Goal: Task Accomplishment & Management: Use online tool/utility

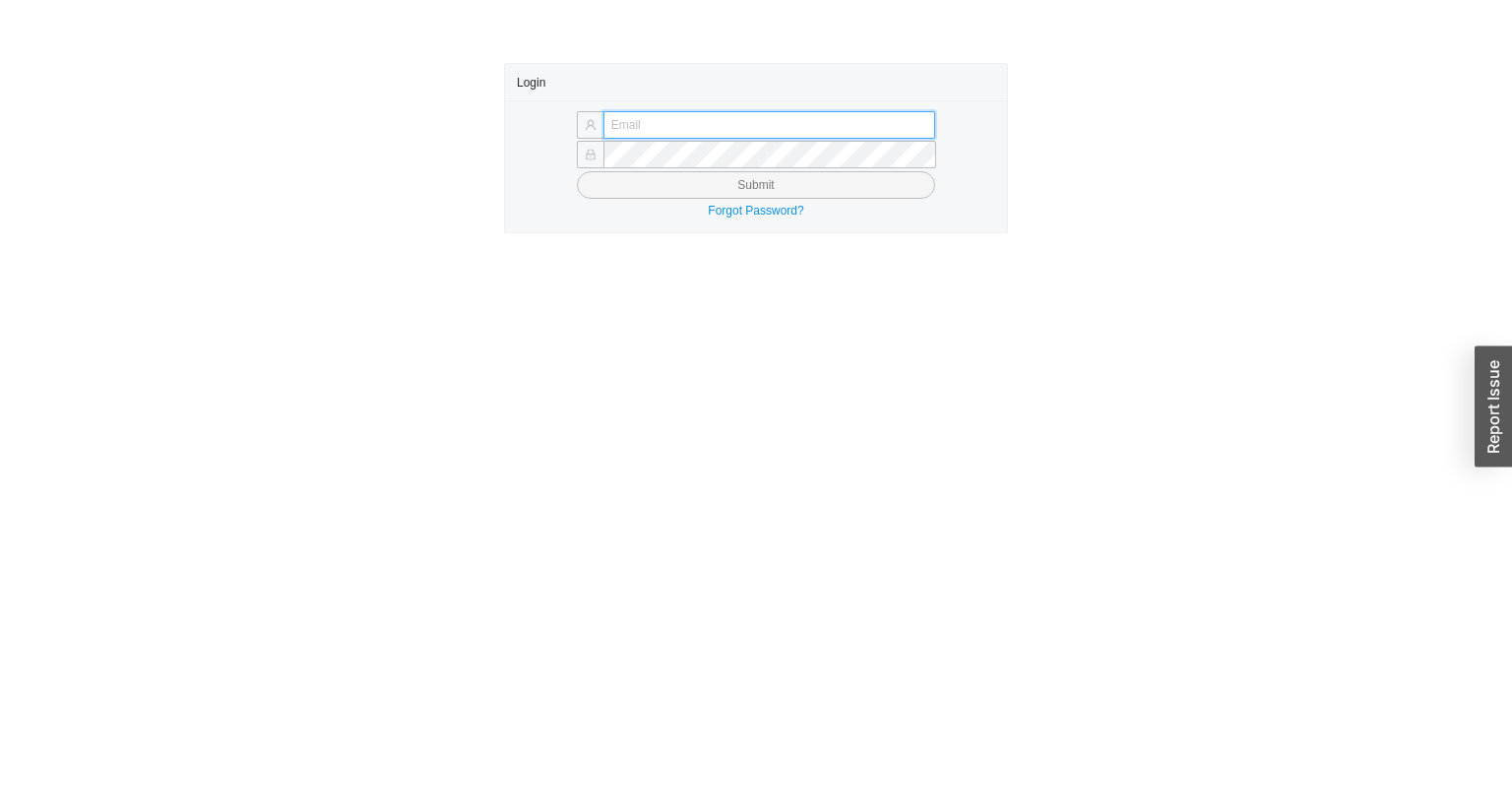
type input "angel@asbathnj.com"
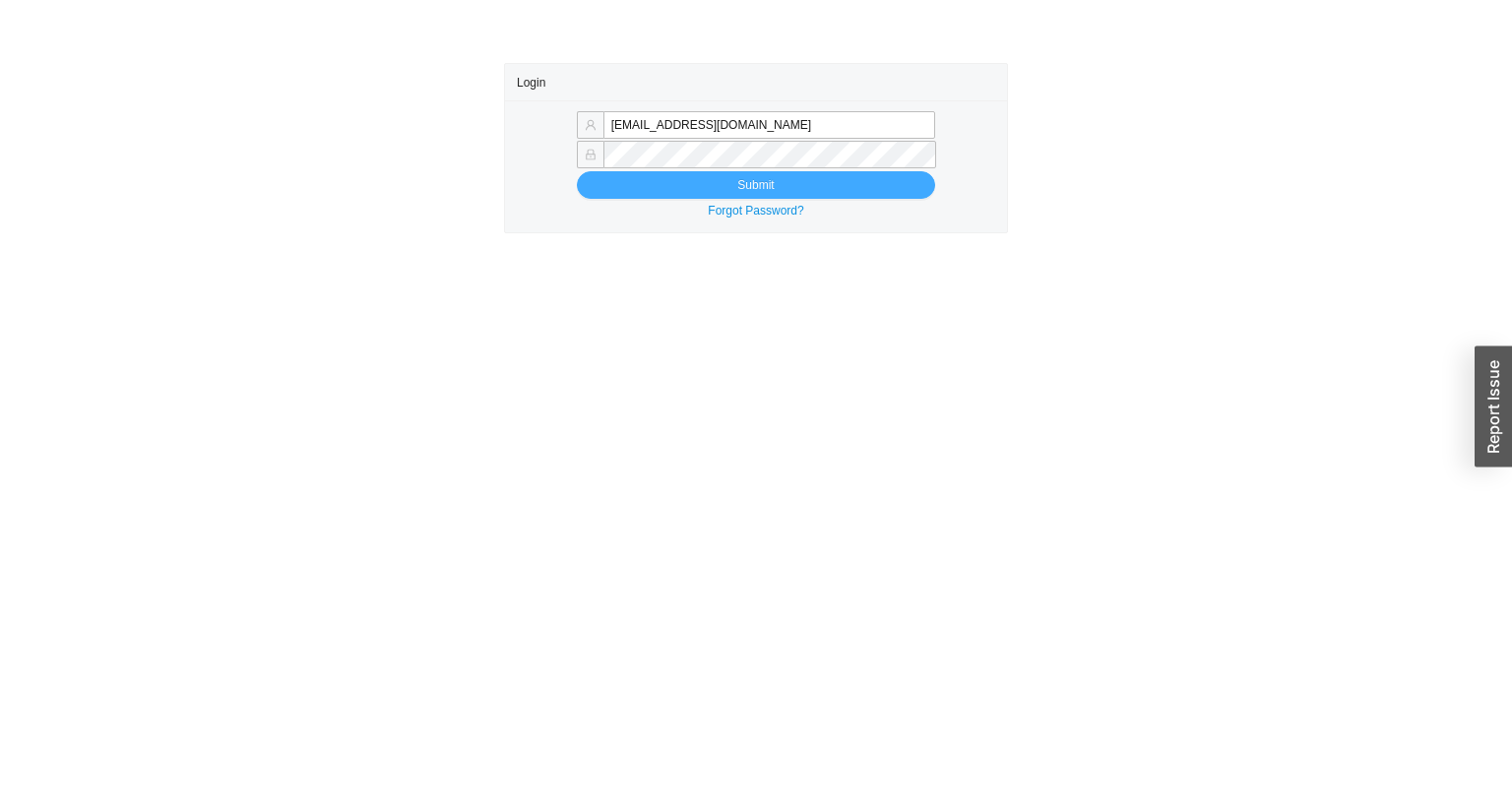
click at [702, 185] on button "Submit" at bounding box center [756, 185] width 358 height 28
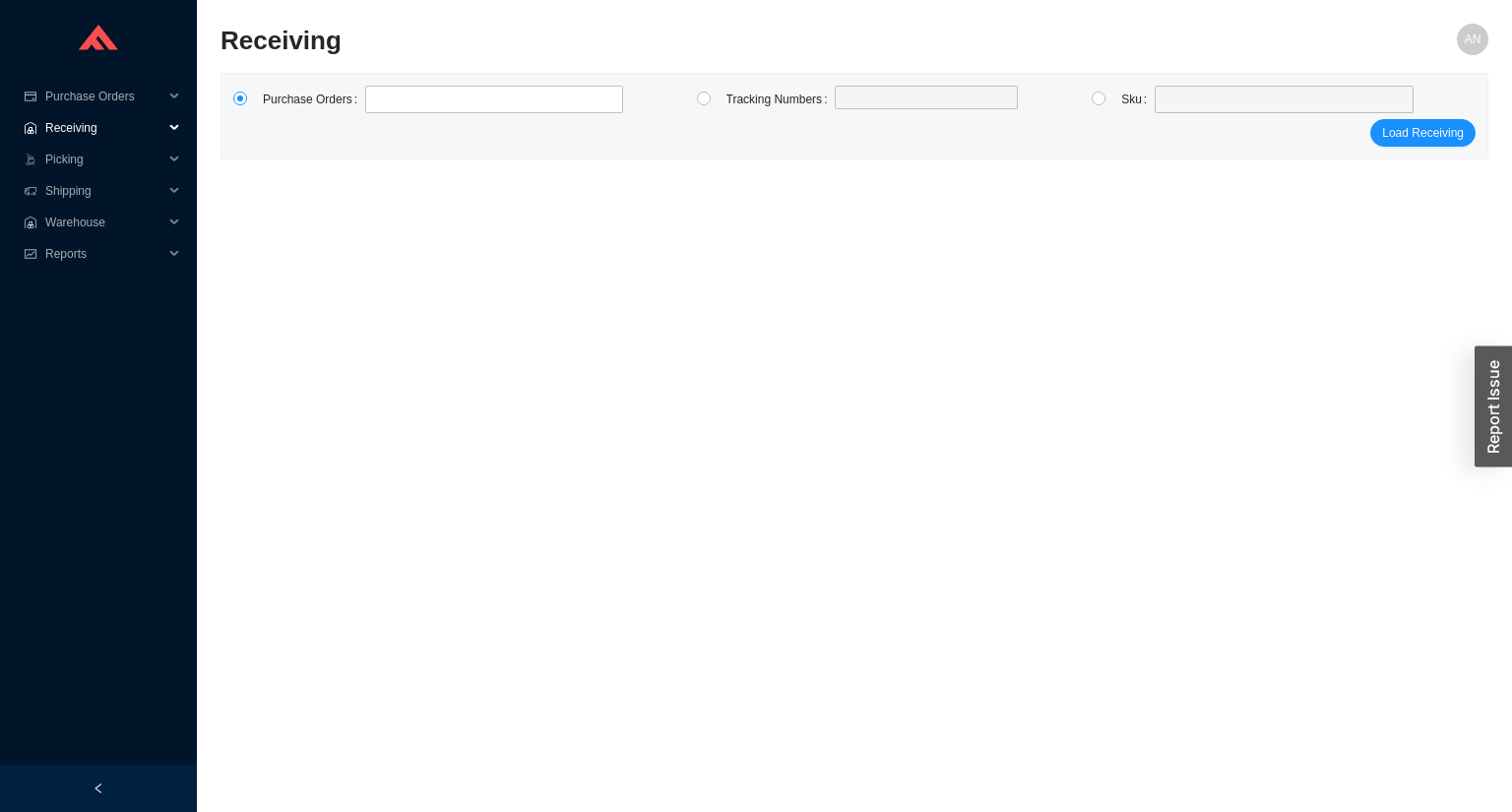
click at [80, 130] on span "Receiving" at bounding box center [104, 129] width 118 height 32
click at [84, 161] on link "Receiving" at bounding box center [73, 159] width 52 height 14
drag, startPoint x: 1097, startPoint y: 99, endPoint x: 1136, endPoint y: 95, distance: 39.2
click at [1100, 99] on input "radio" at bounding box center [1098, 99] width 14 height 14
radio input "true"
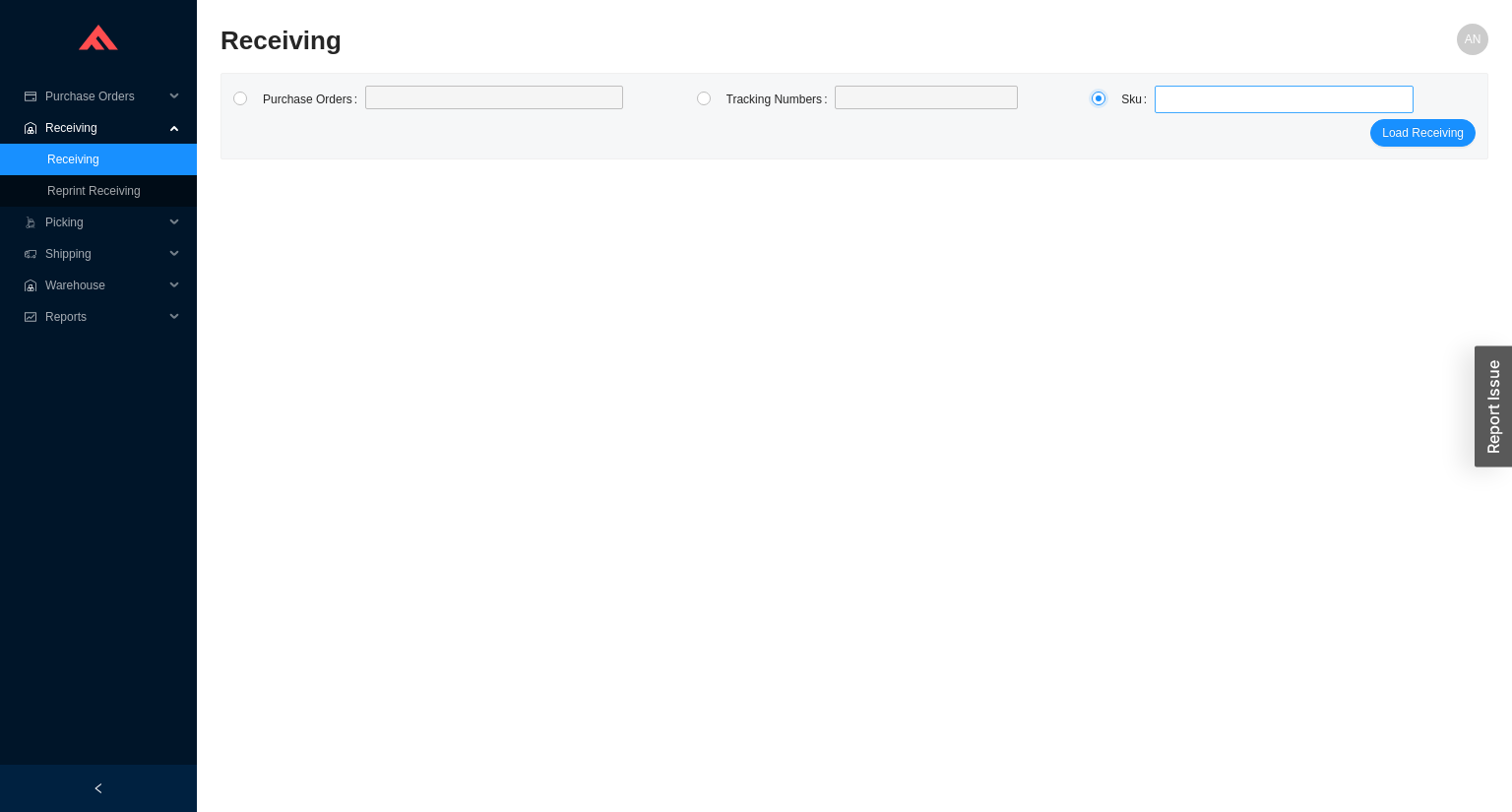
click at [1162, 97] on span at bounding box center [1284, 100] width 243 height 26
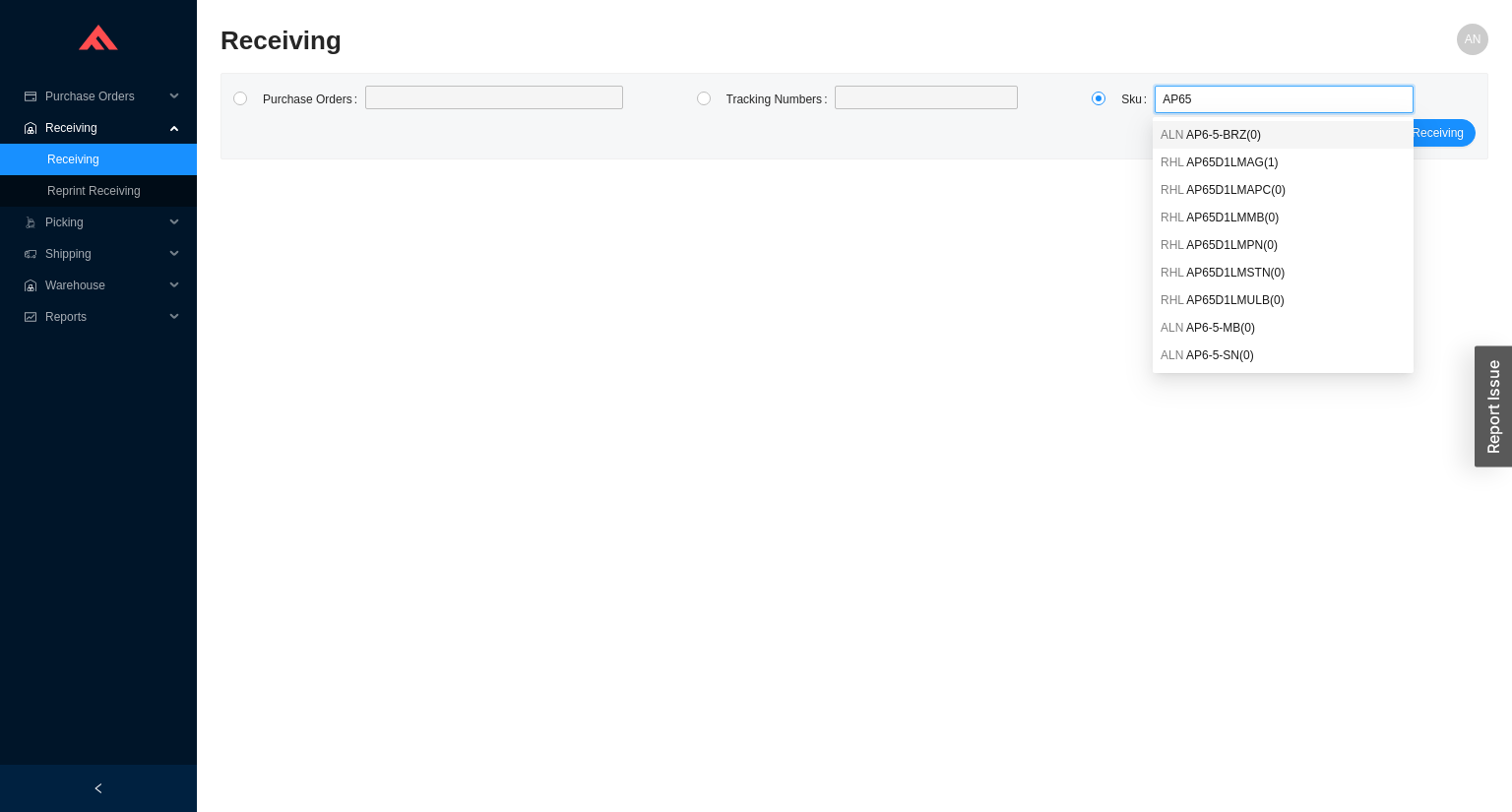
type input "AP65D"
click at [1205, 135] on span "AP65D1LMAG ( 1 )" at bounding box center [1232, 135] width 92 height 14
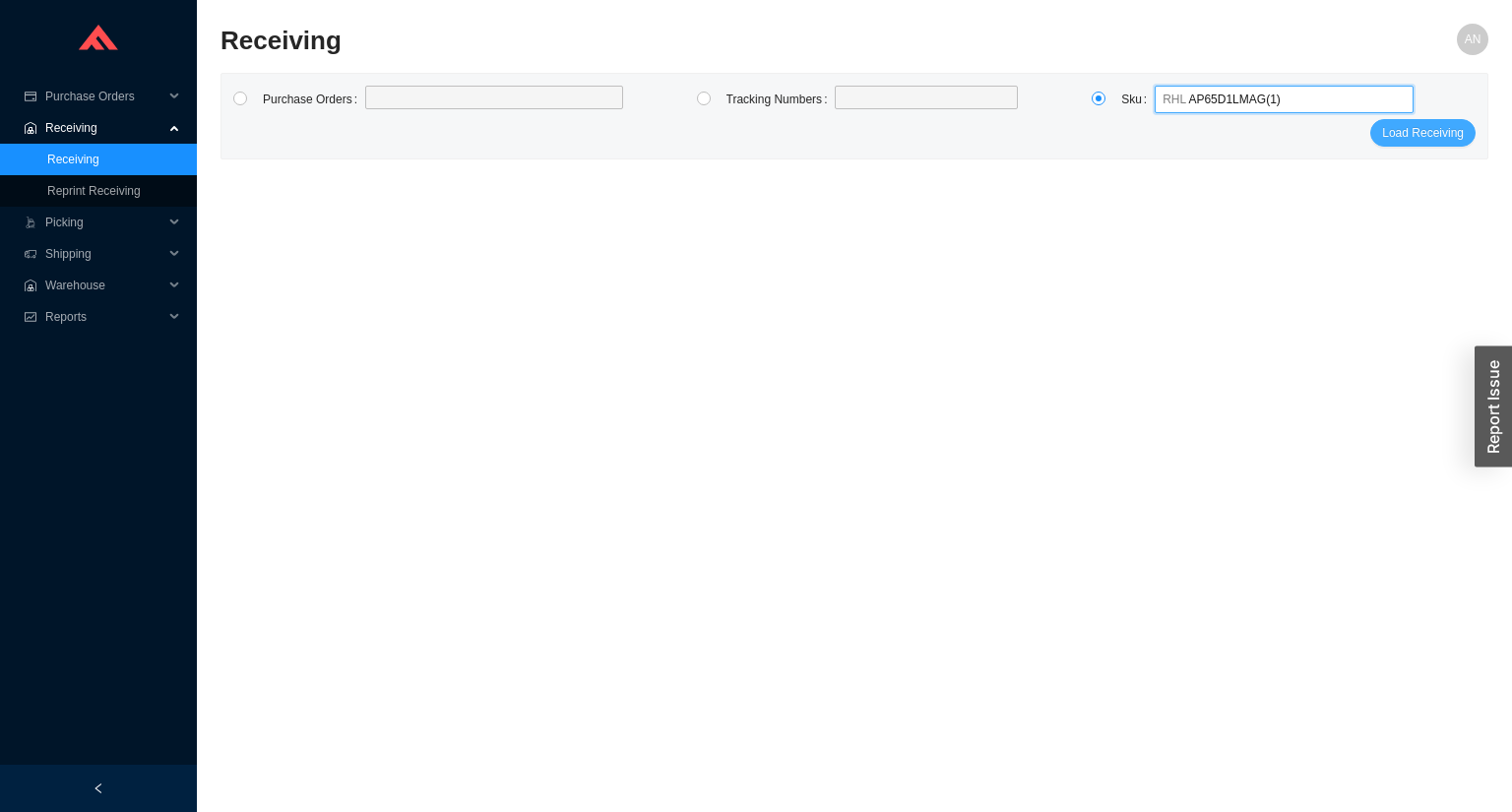
click at [1448, 135] on span "Load Receiving" at bounding box center [1422, 133] width 82 height 20
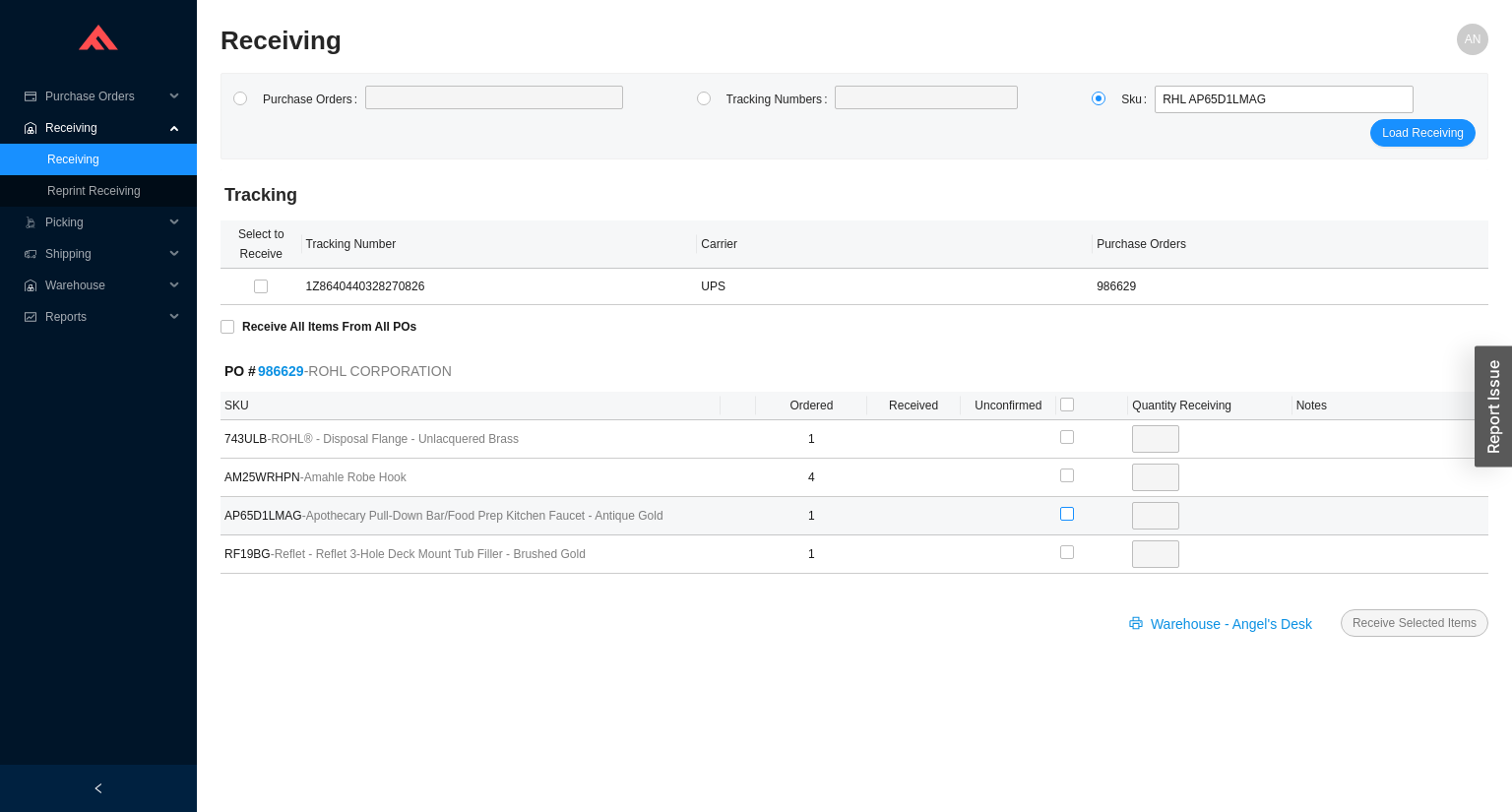
click at [1064, 511] on input "checkbox" at bounding box center [1067, 514] width 14 height 14
checkbox input "true"
type input "1"
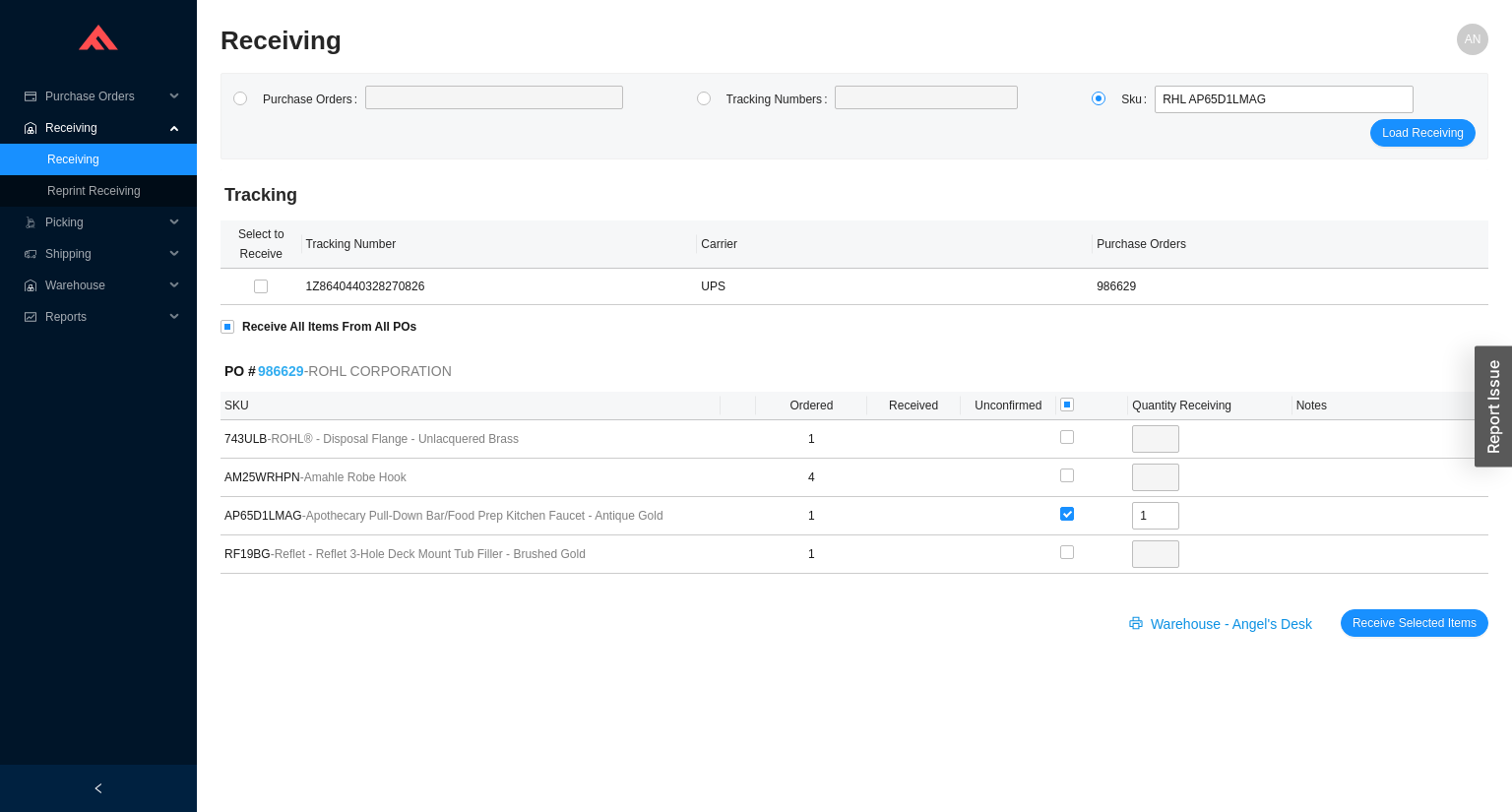
click at [287, 370] on link "986629" at bounding box center [281, 371] width 46 height 16
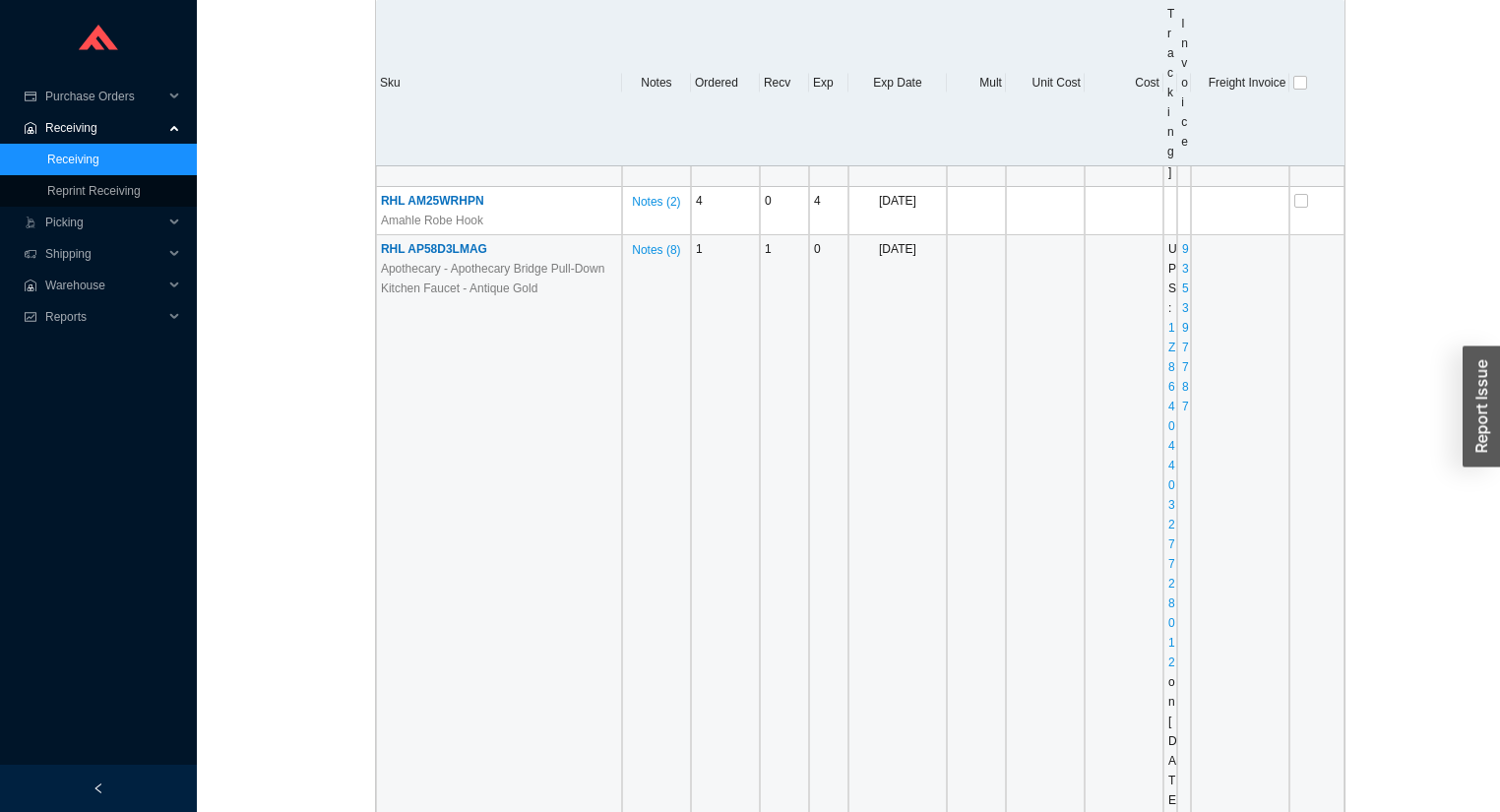
scroll to position [3306, 0]
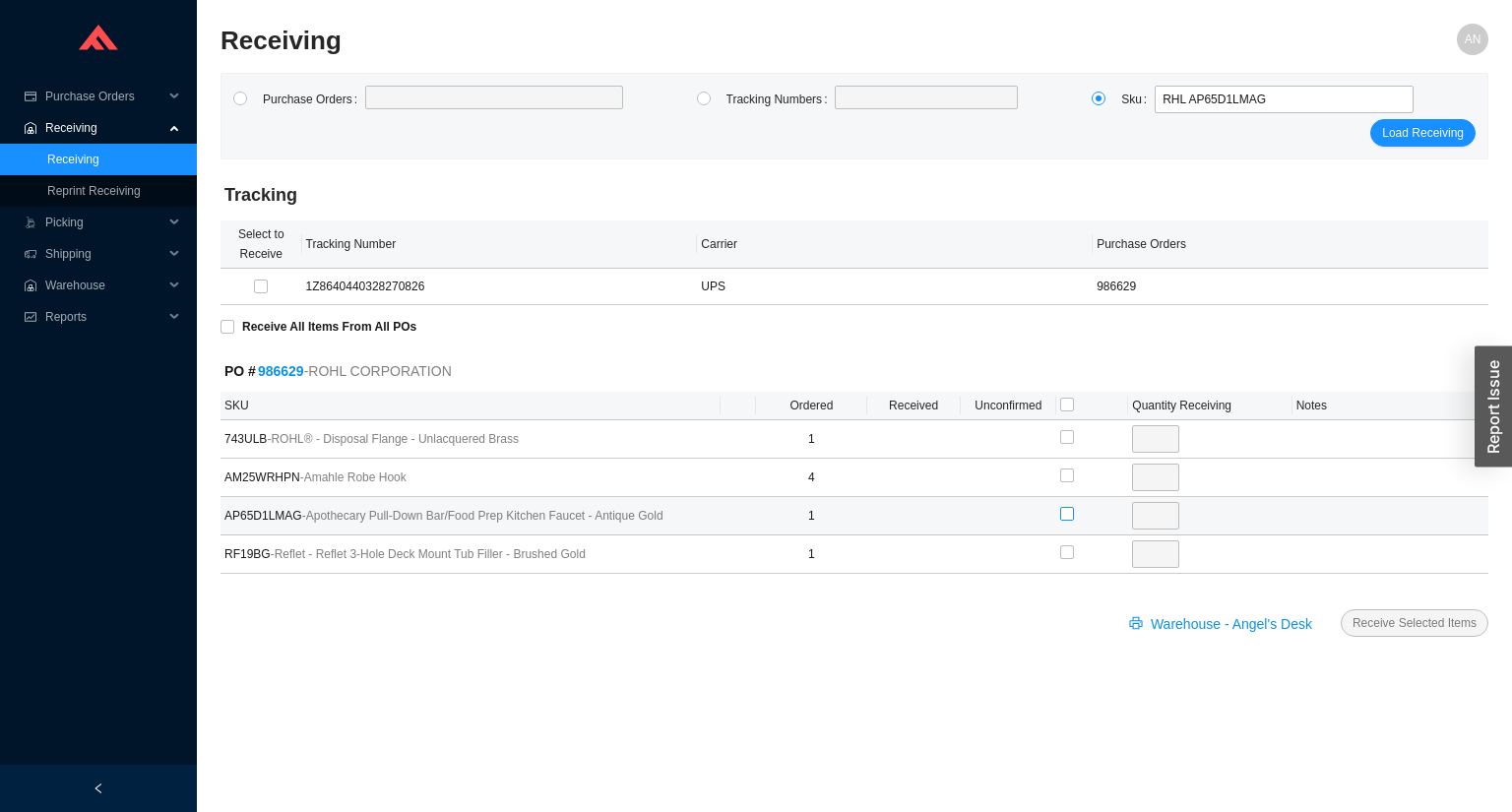
click at [1070, 511] on input "checkbox" at bounding box center [1067, 514] width 14 height 14
checkbox input "true"
type input "1"
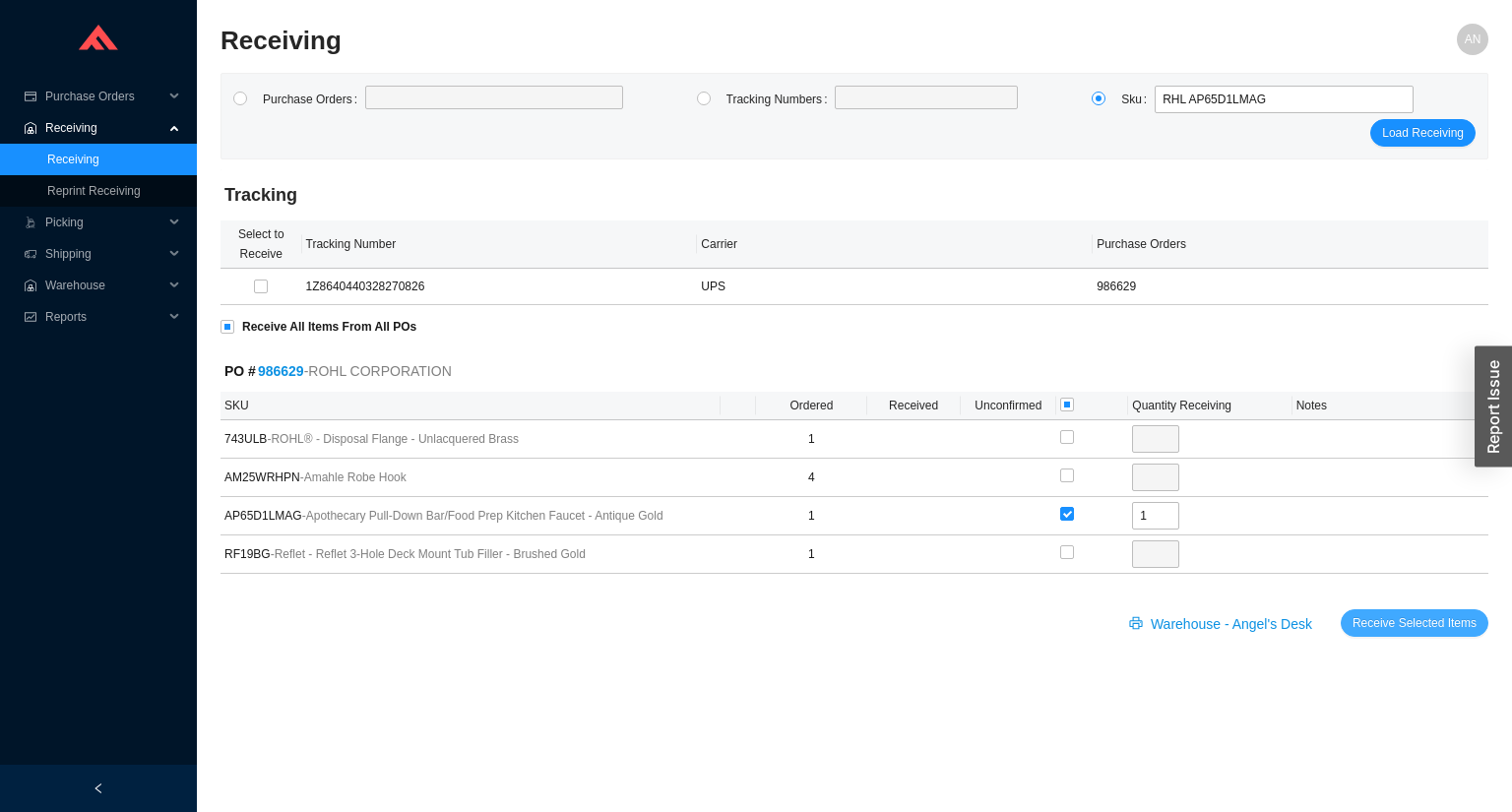
click at [1396, 622] on span "Receive Selected Items" at bounding box center [1414, 623] width 124 height 20
radio input "true"
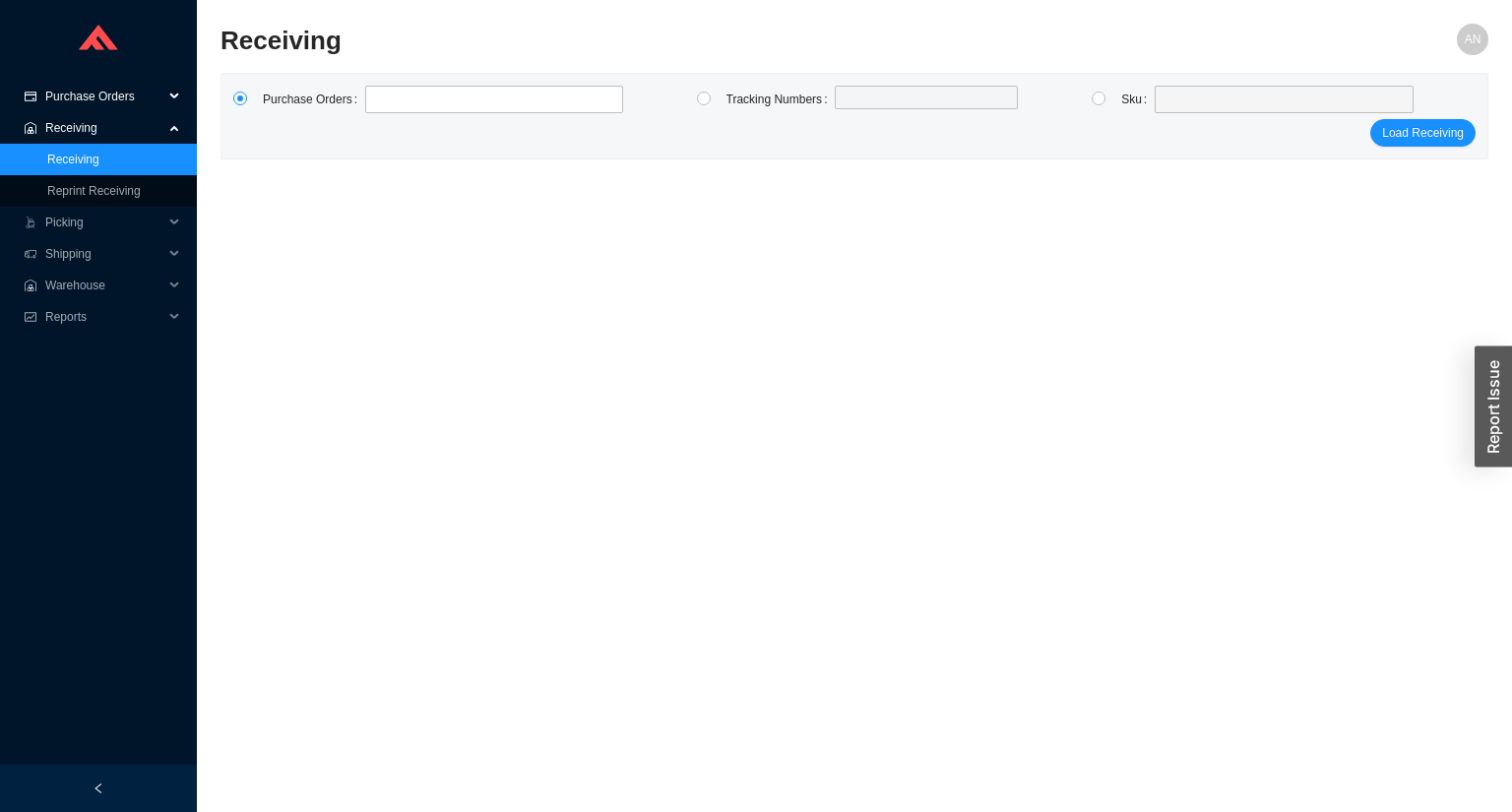
click at [101, 96] on span "Purchase Orders" at bounding box center [104, 97] width 118 height 32
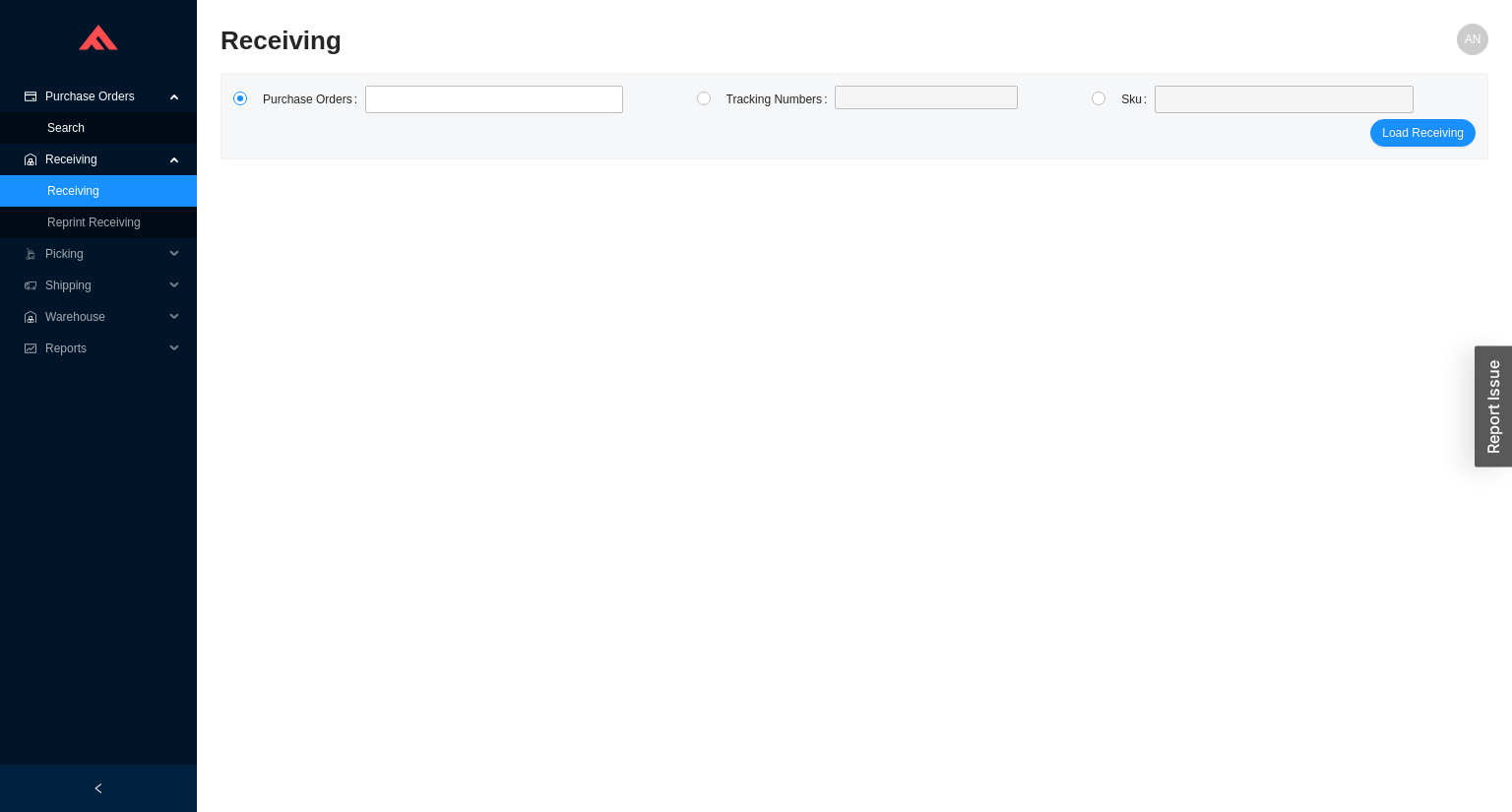
click at [84, 135] on link "Search" at bounding box center [66, 128] width 38 height 14
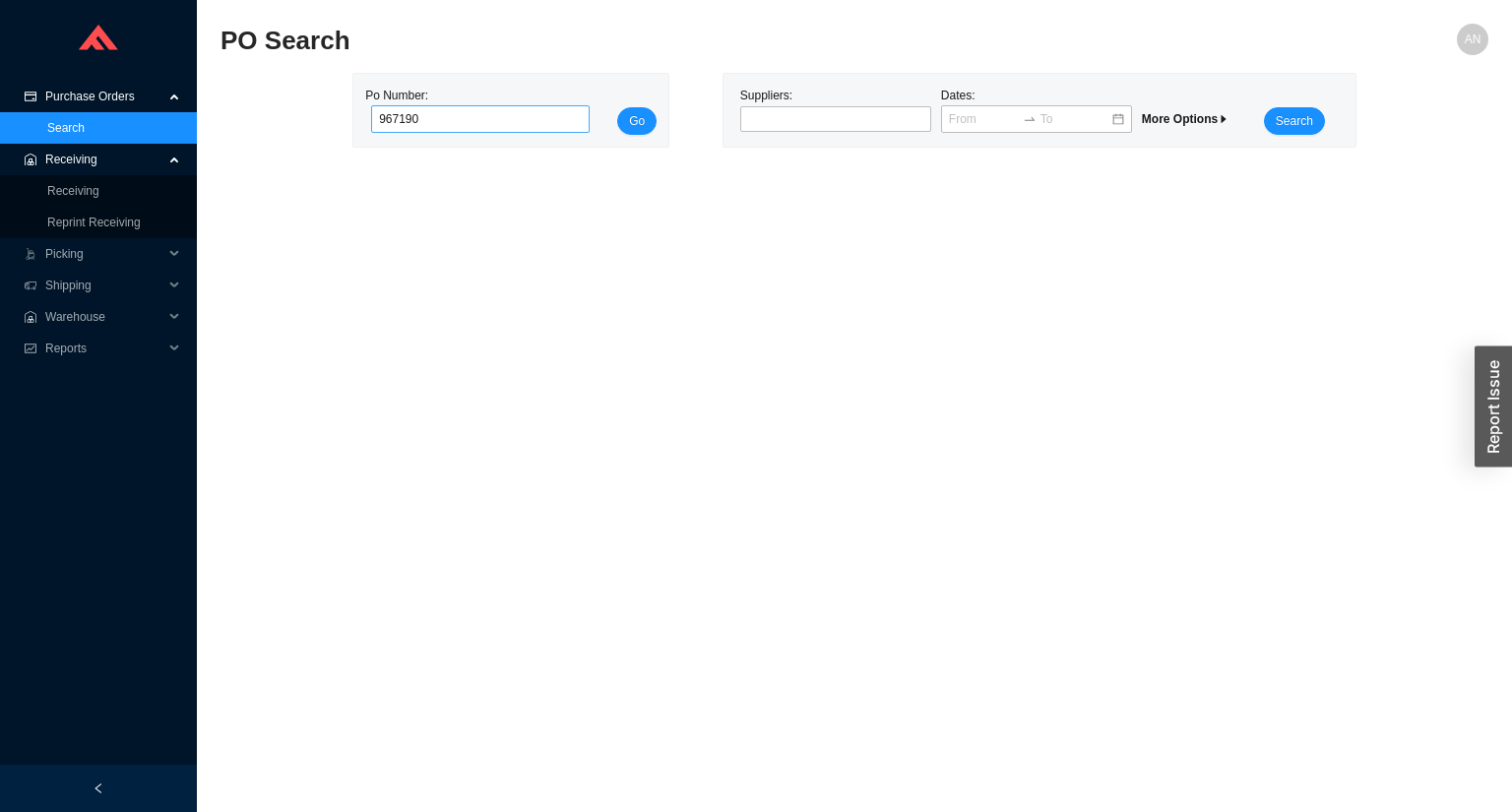
type input "967190"
click at [617, 108] on button "Go" at bounding box center [636, 122] width 39 height 28
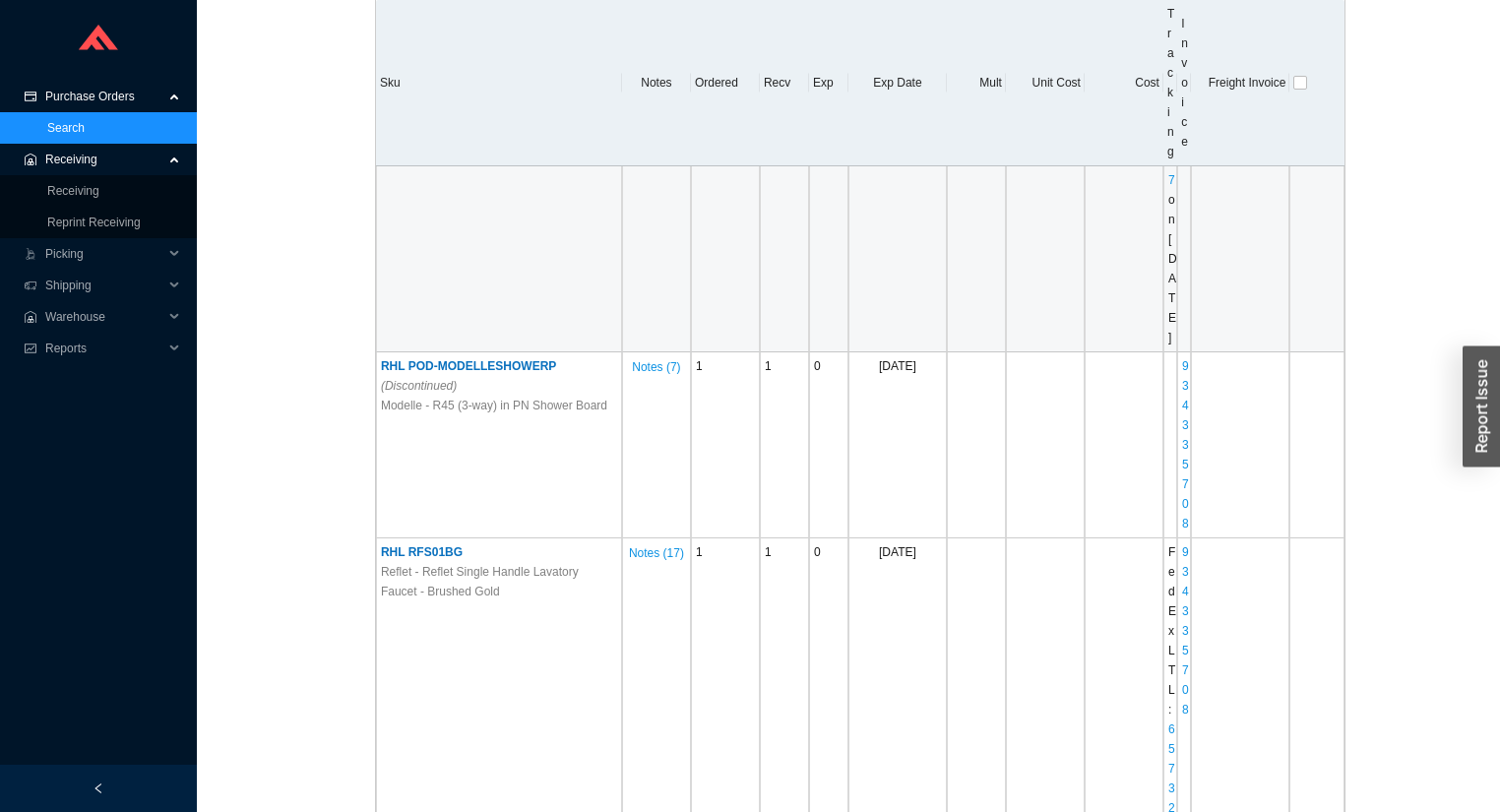
scroll to position [7871, 0]
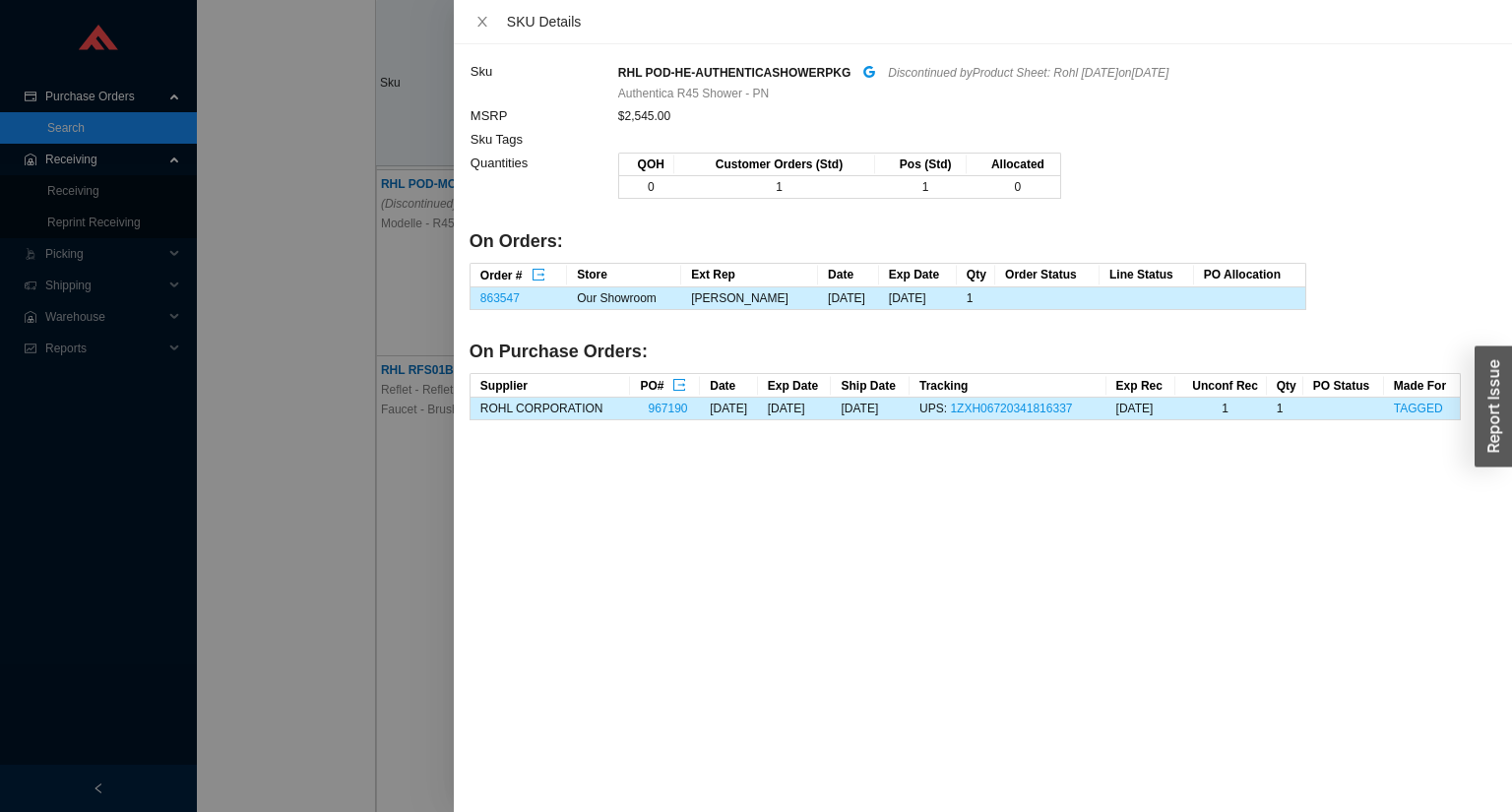
click at [411, 299] on div at bounding box center [756, 406] width 1512 height 812
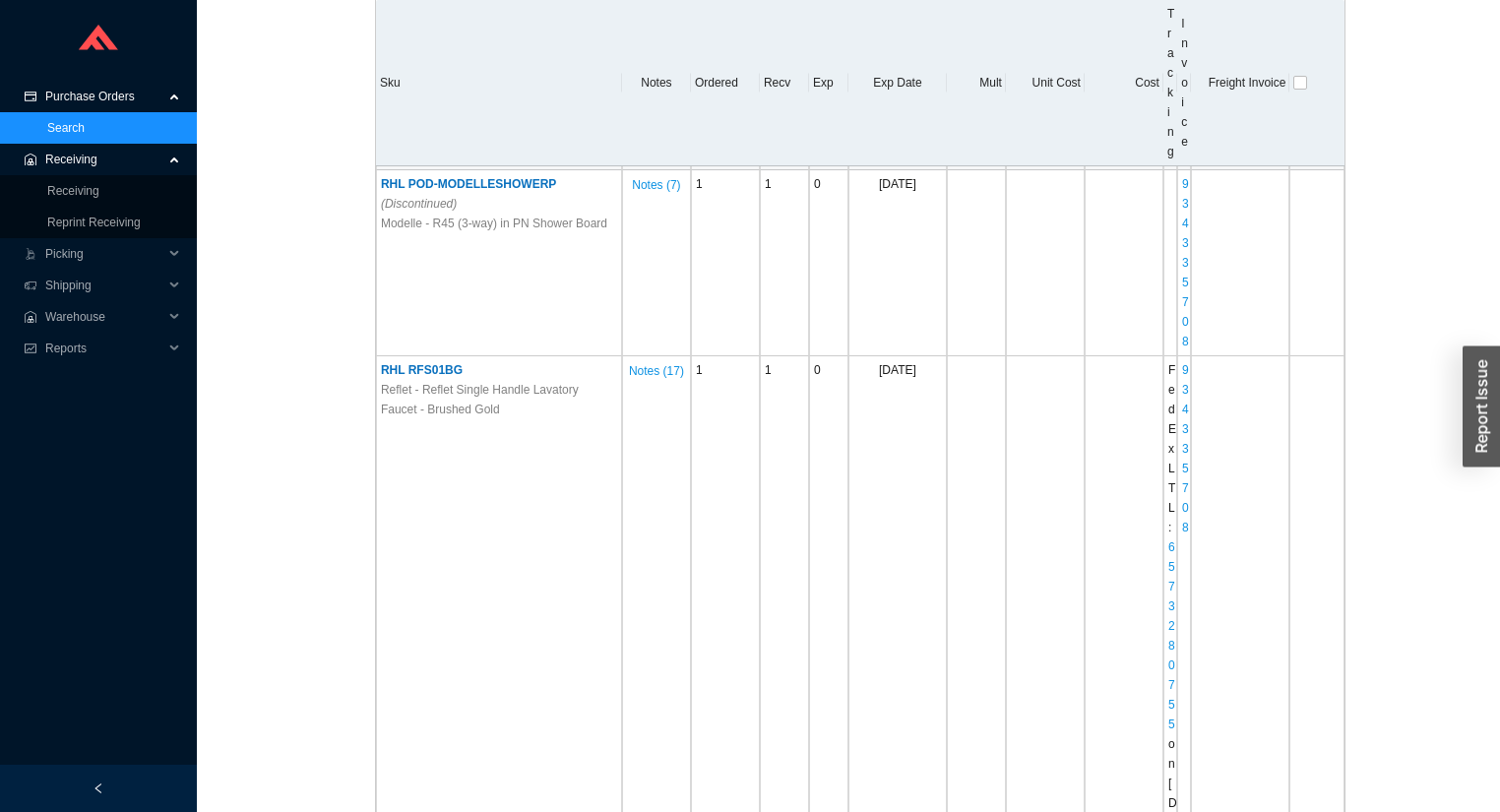
drag, startPoint x: 378, startPoint y: 264, endPoint x: 608, endPoint y: 272, distance: 230.1
copy span "RHL POD-HE-AUTHENTICASHOWERPKG"
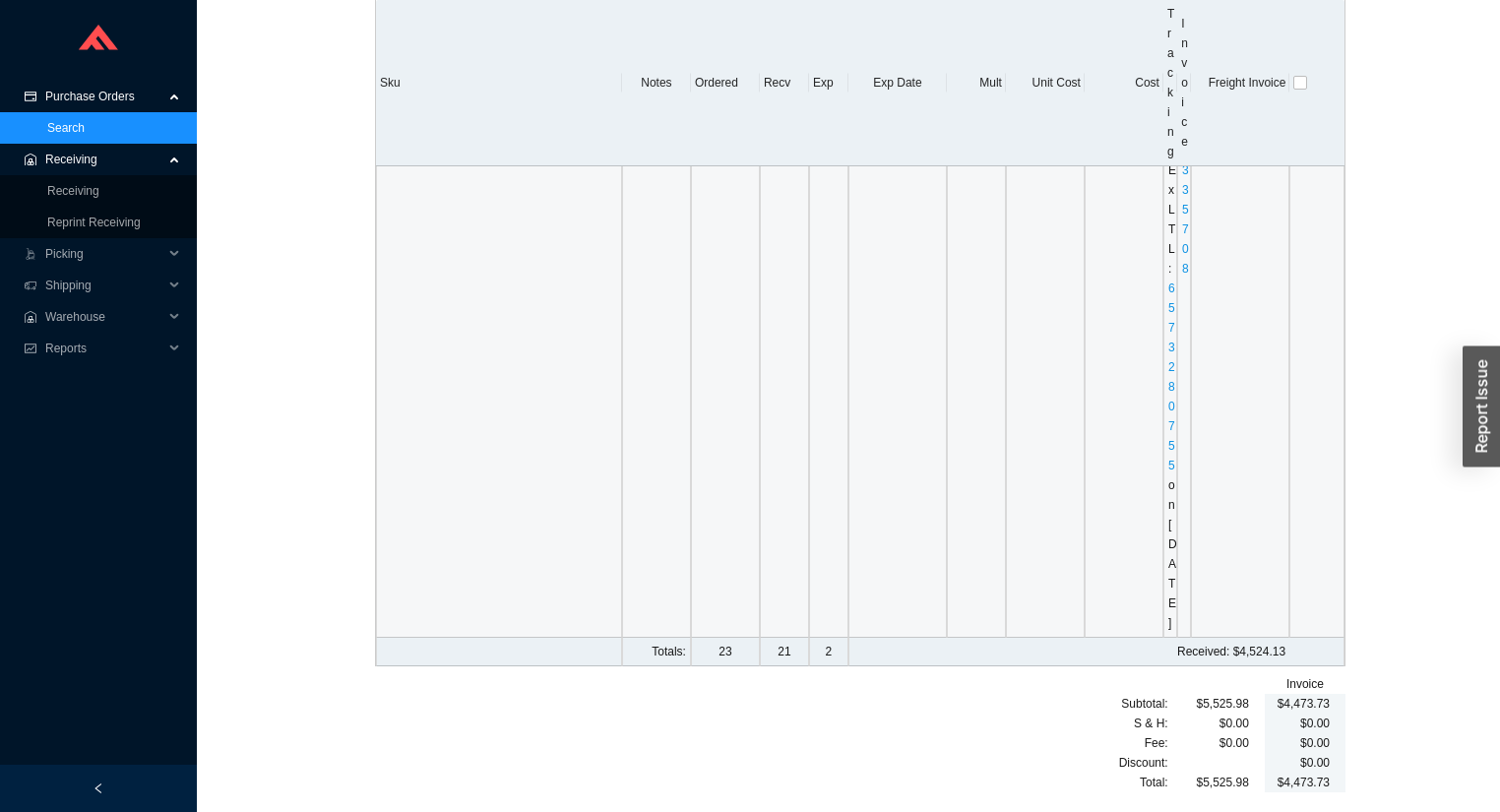
scroll to position [10244, 0]
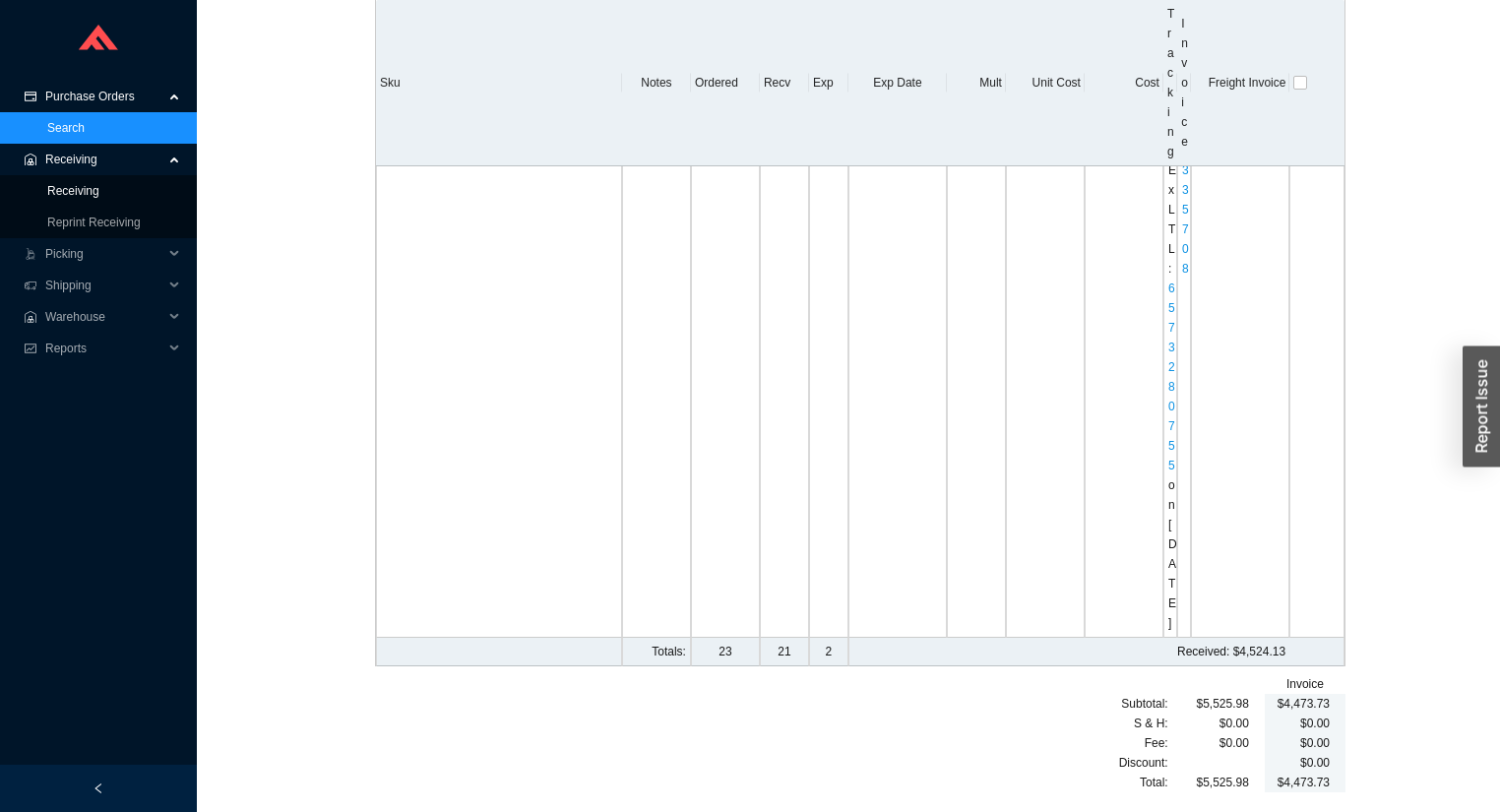
click at [90, 188] on link "Receiving" at bounding box center [73, 191] width 52 height 14
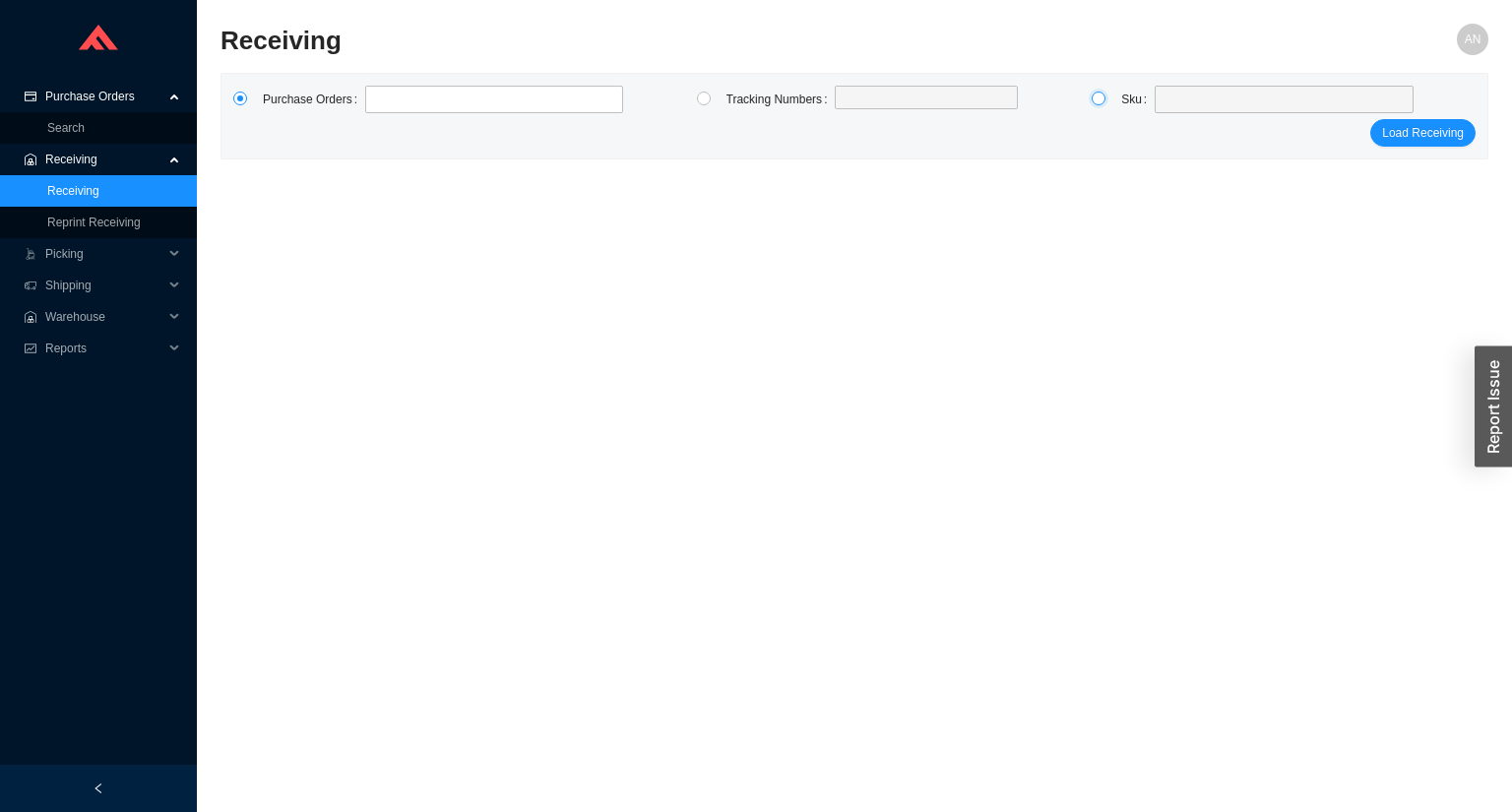
click at [1099, 100] on input "radio" at bounding box center [1098, 99] width 14 height 14
radio input "true"
click at [1184, 94] on span at bounding box center [1284, 100] width 243 height 26
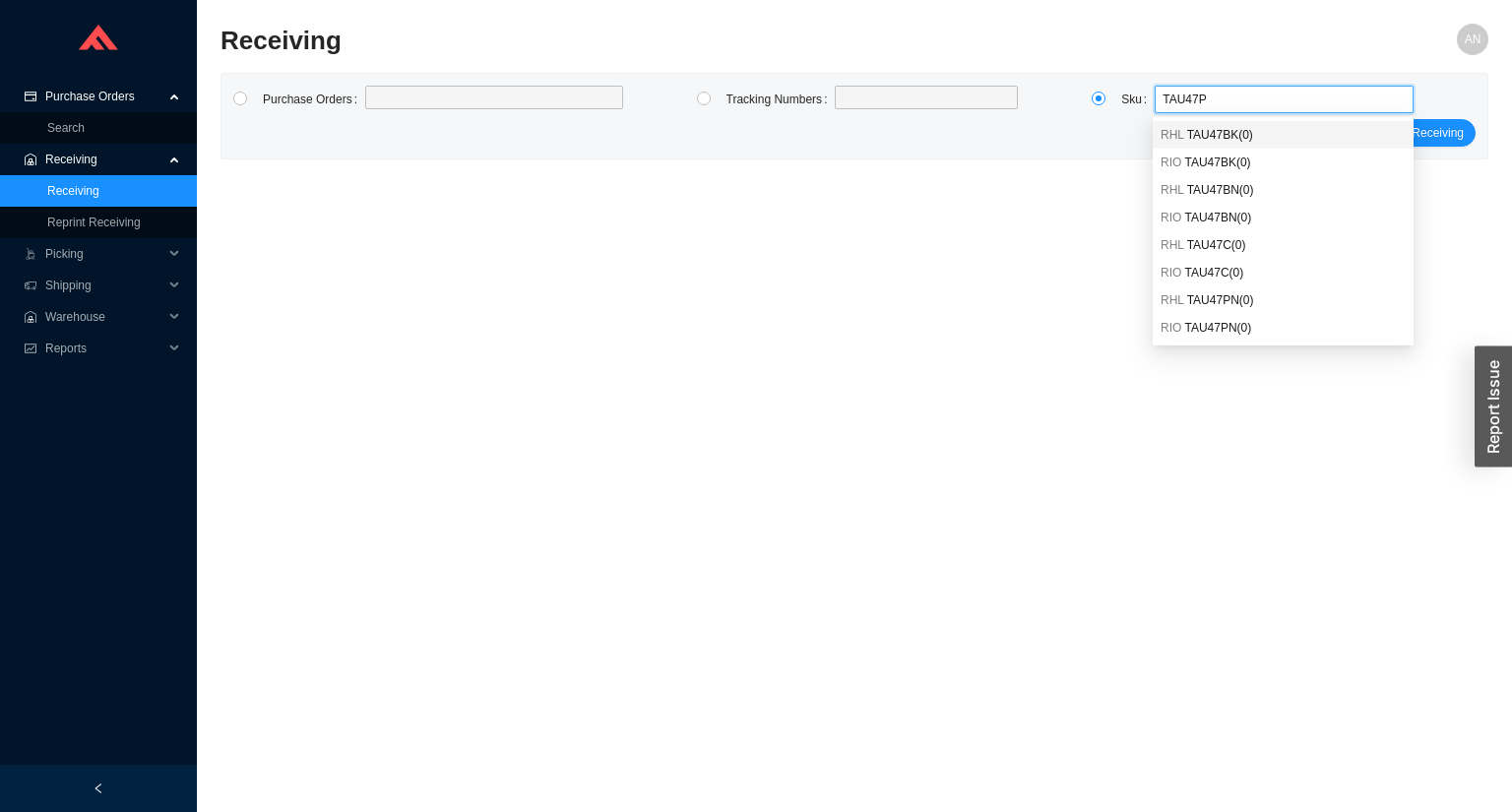
type input "TAU47PN"
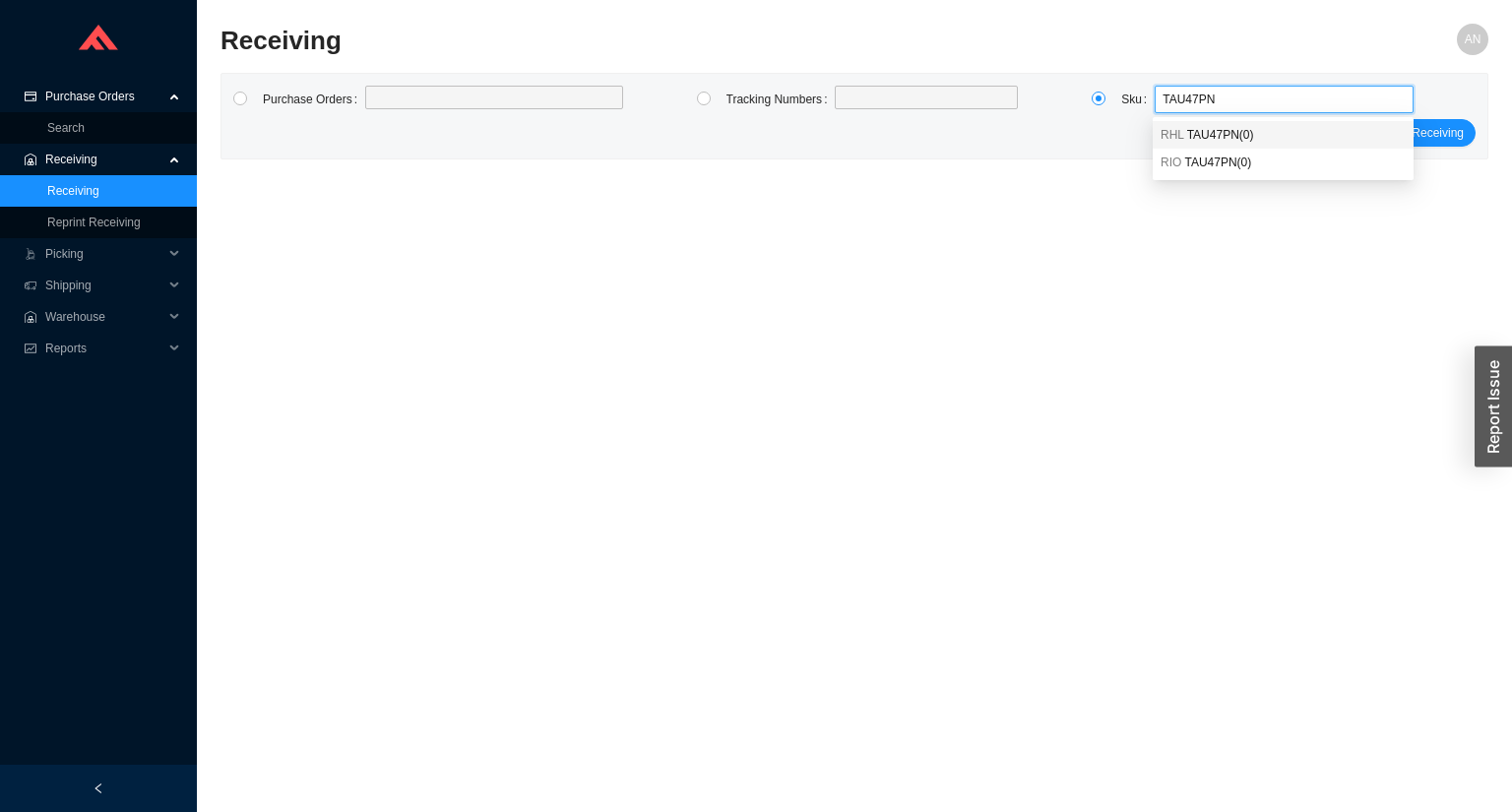
click at [1239, 130] on span "TAU47PN ( 0 )" at bounding box center [1220, 135] width 67 height 14
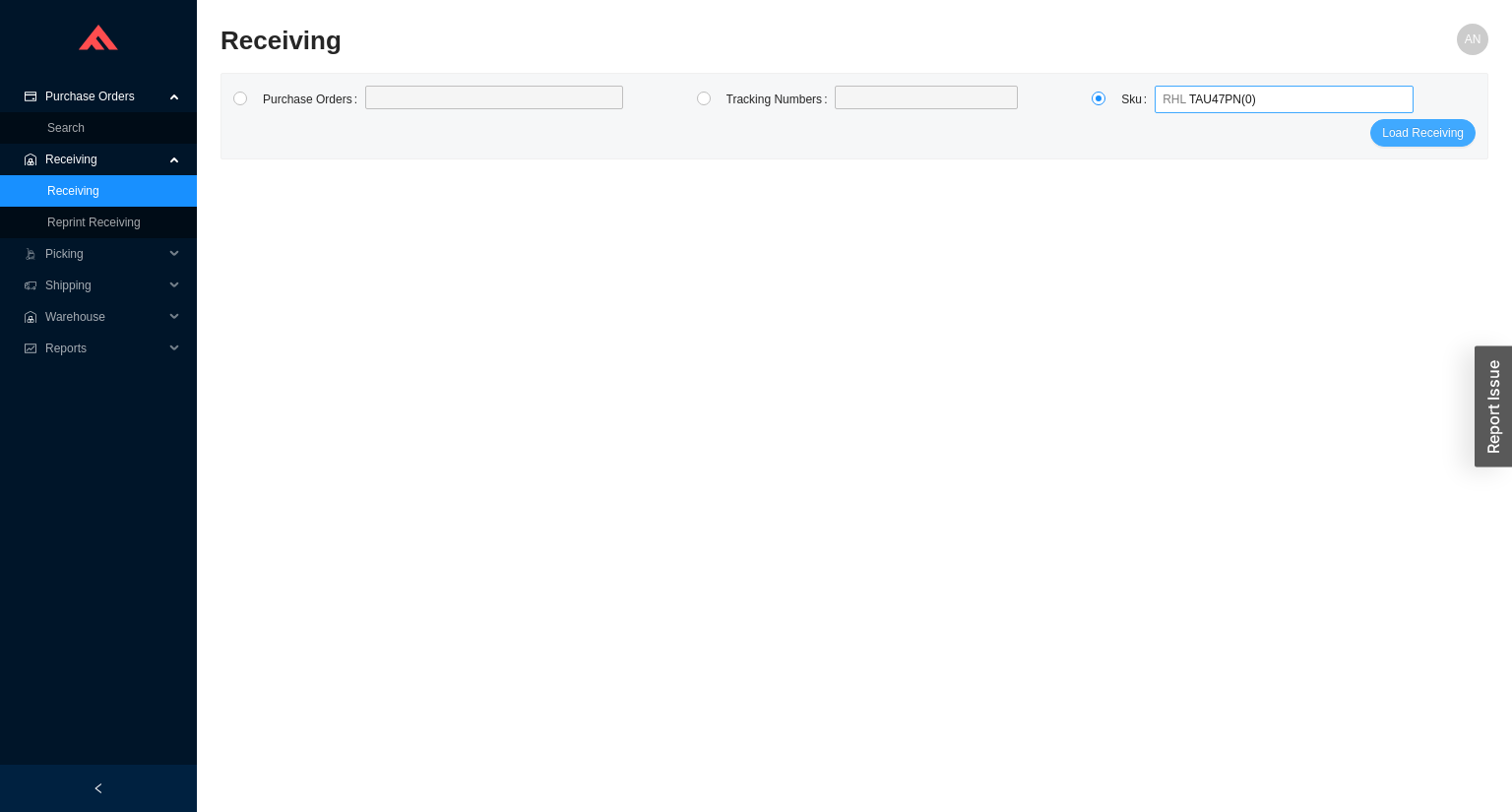
click at [1415, 130] on span "Load Receiving" at bounding box center [1422, 133] width 82 height 20
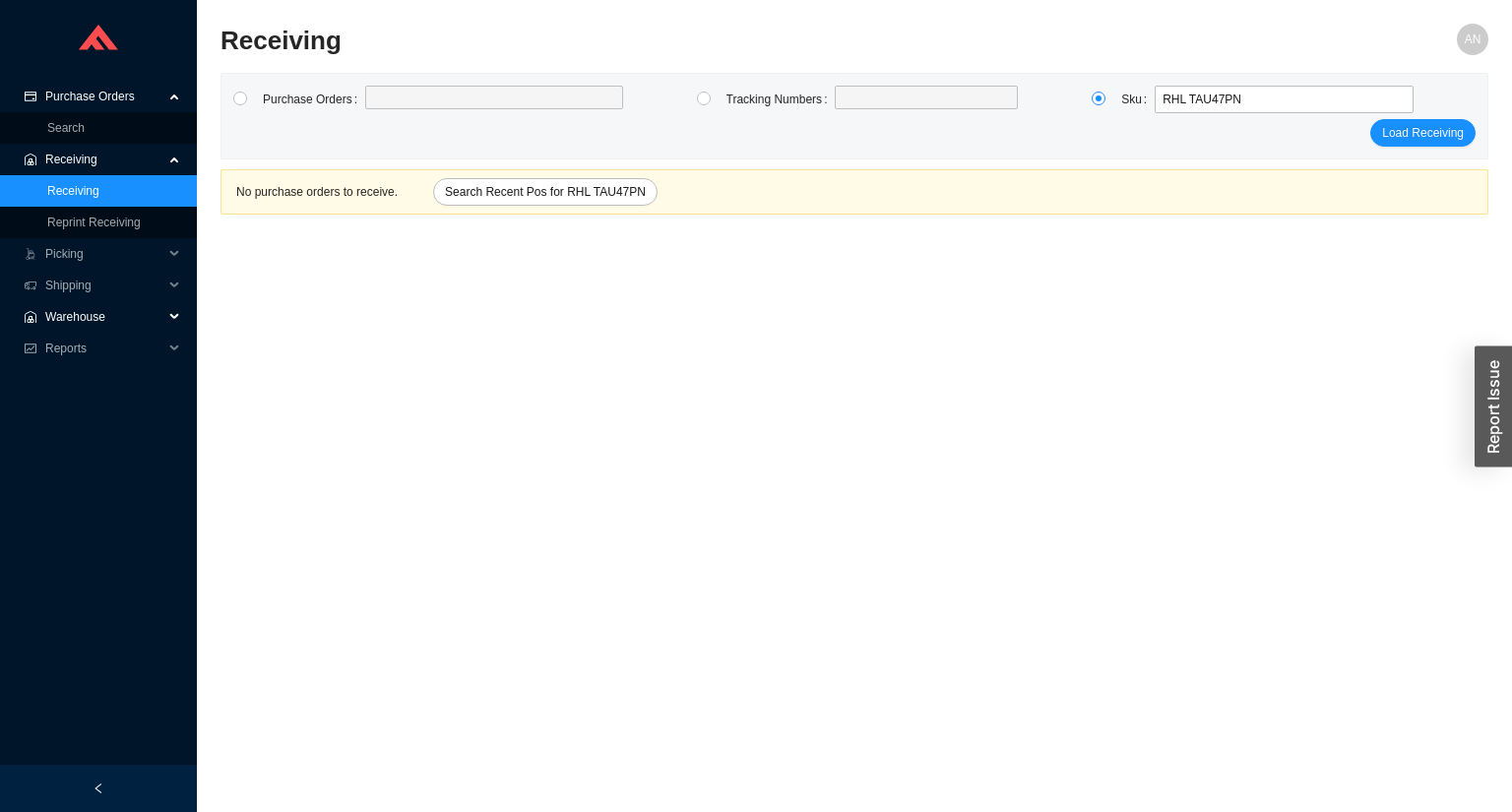
click at [87, 321] on span "Warehouse" at bounding box center [104, 317] width 118 height 32
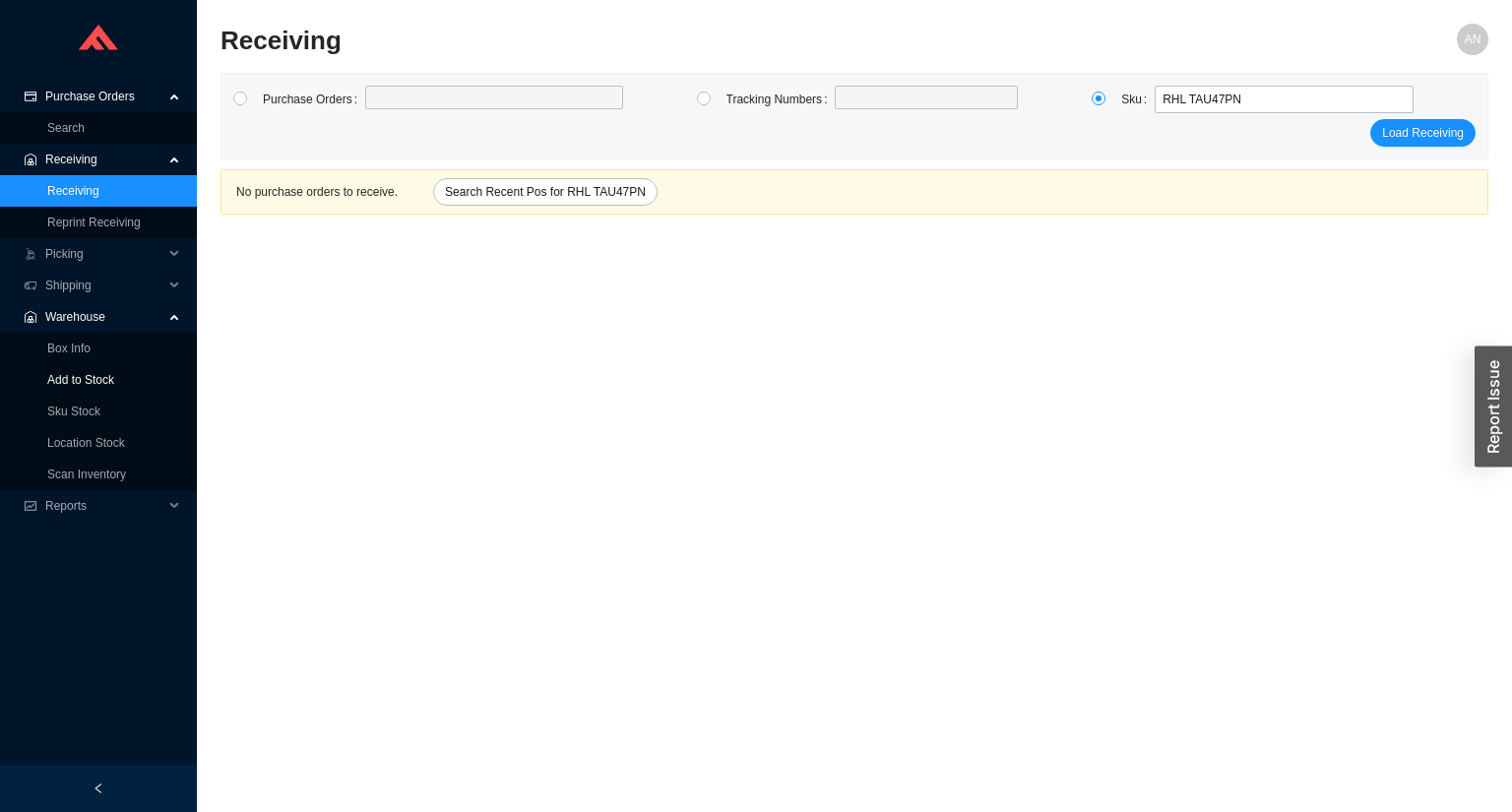
click at [87, 374] on link "Add to Stock" at bounding box center [80, 380] width 67 height 14
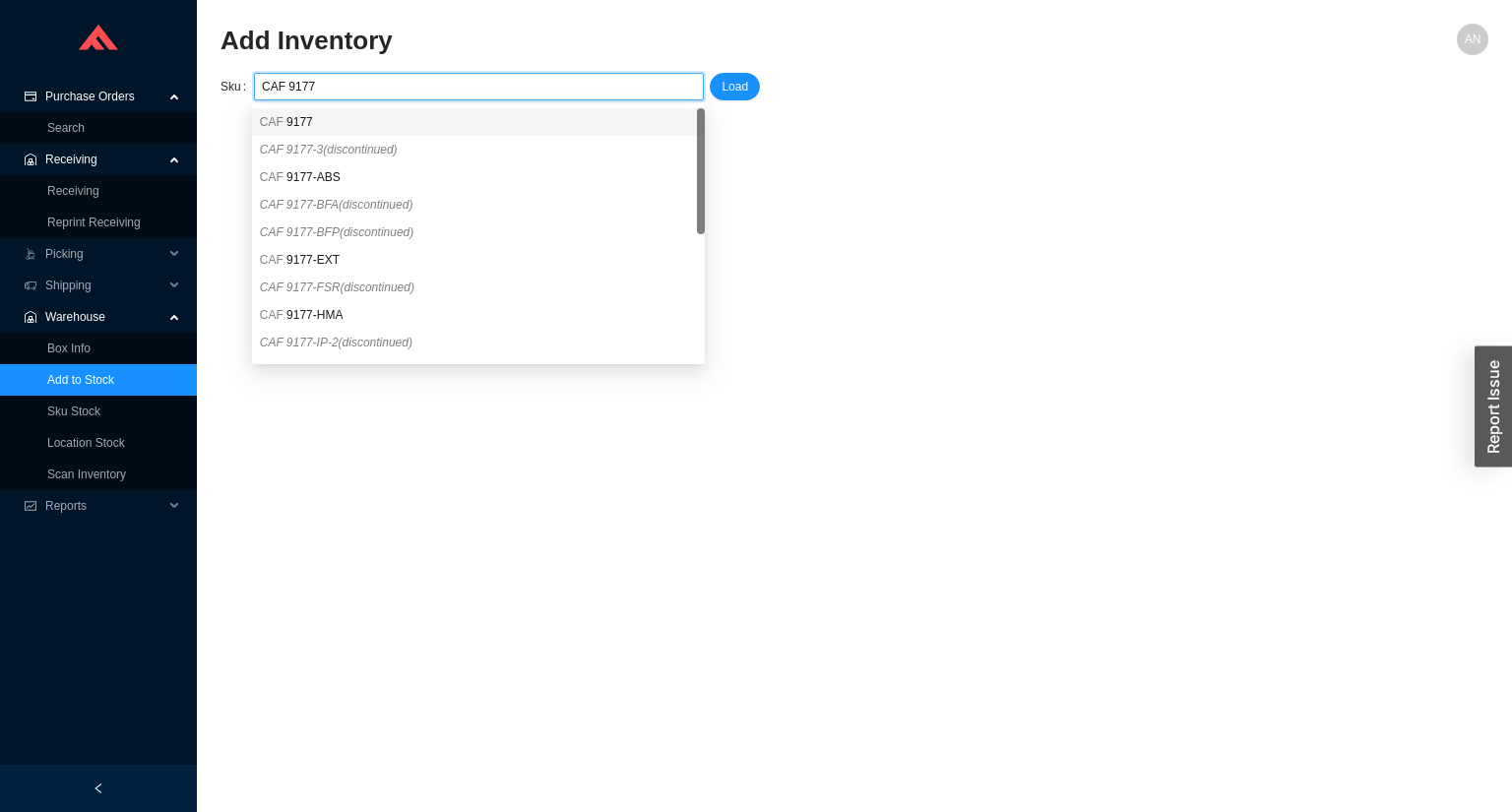
click at [295, 126] on span "9177" at bounding box center [299, 123] width 27 height 14
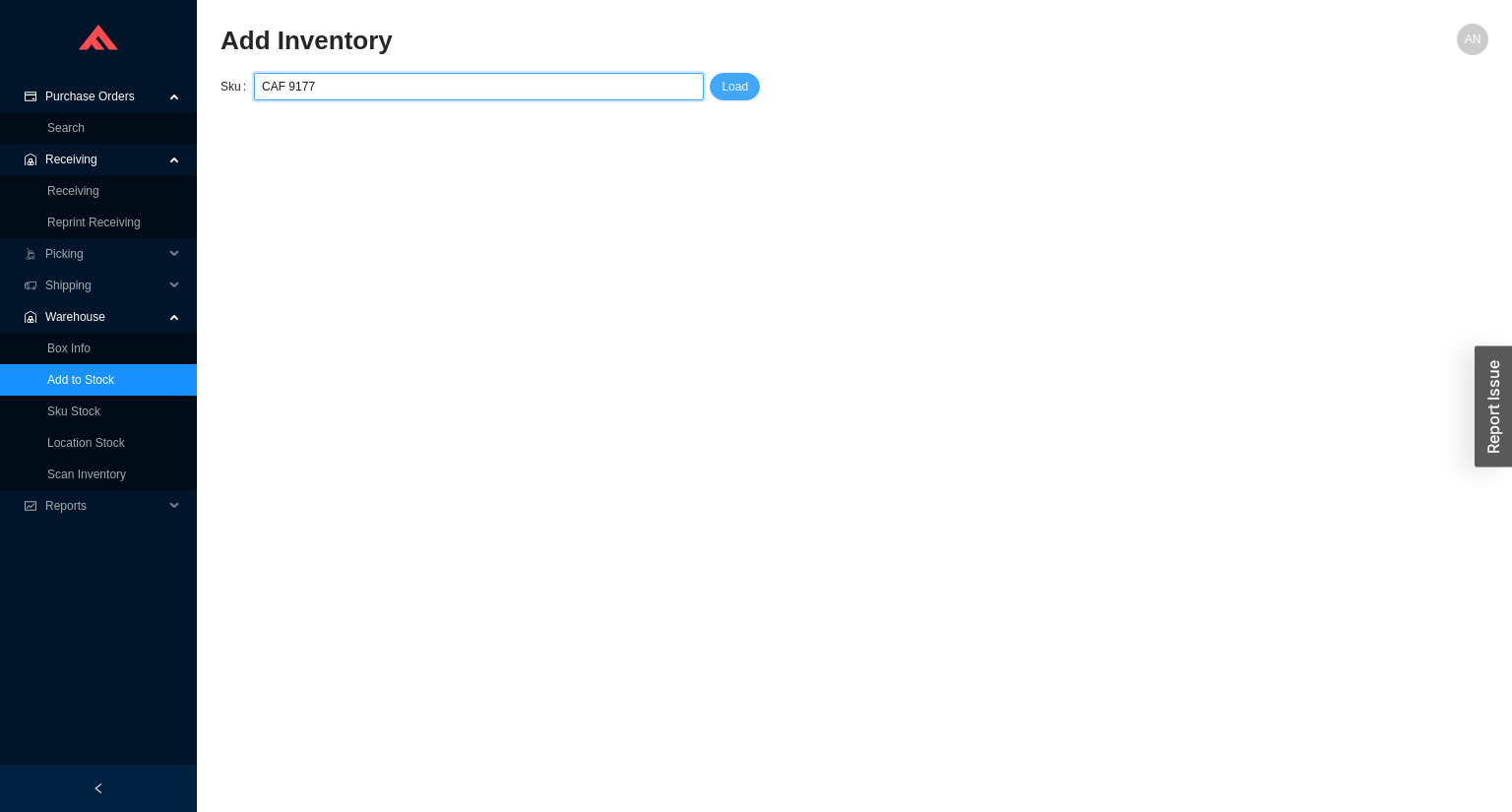
type input "CAF 9177"
click at [744, 89] on span "Load" at bounding box center [735, 87] width 27 height 20
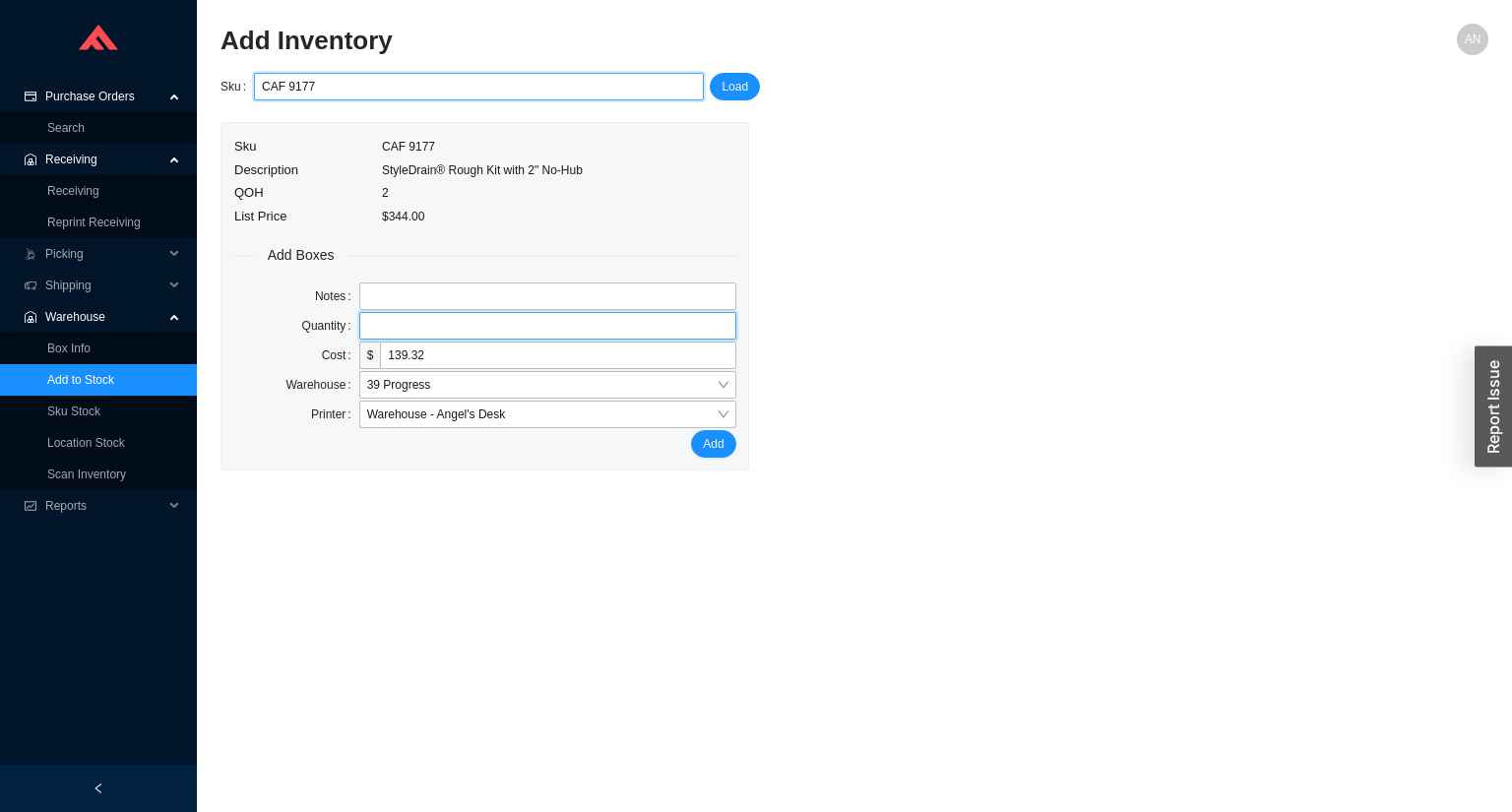
click at [382, 330] on input "tel" at bounding box center [547, 326] width 377 height 28
type input "6"
click at [691, 430] on button "Add" at bounding box center [713, 444] width 44 height 28
click at [71, 193] on link "Receiving" at bounding box center [73, 191] width 52 height 14
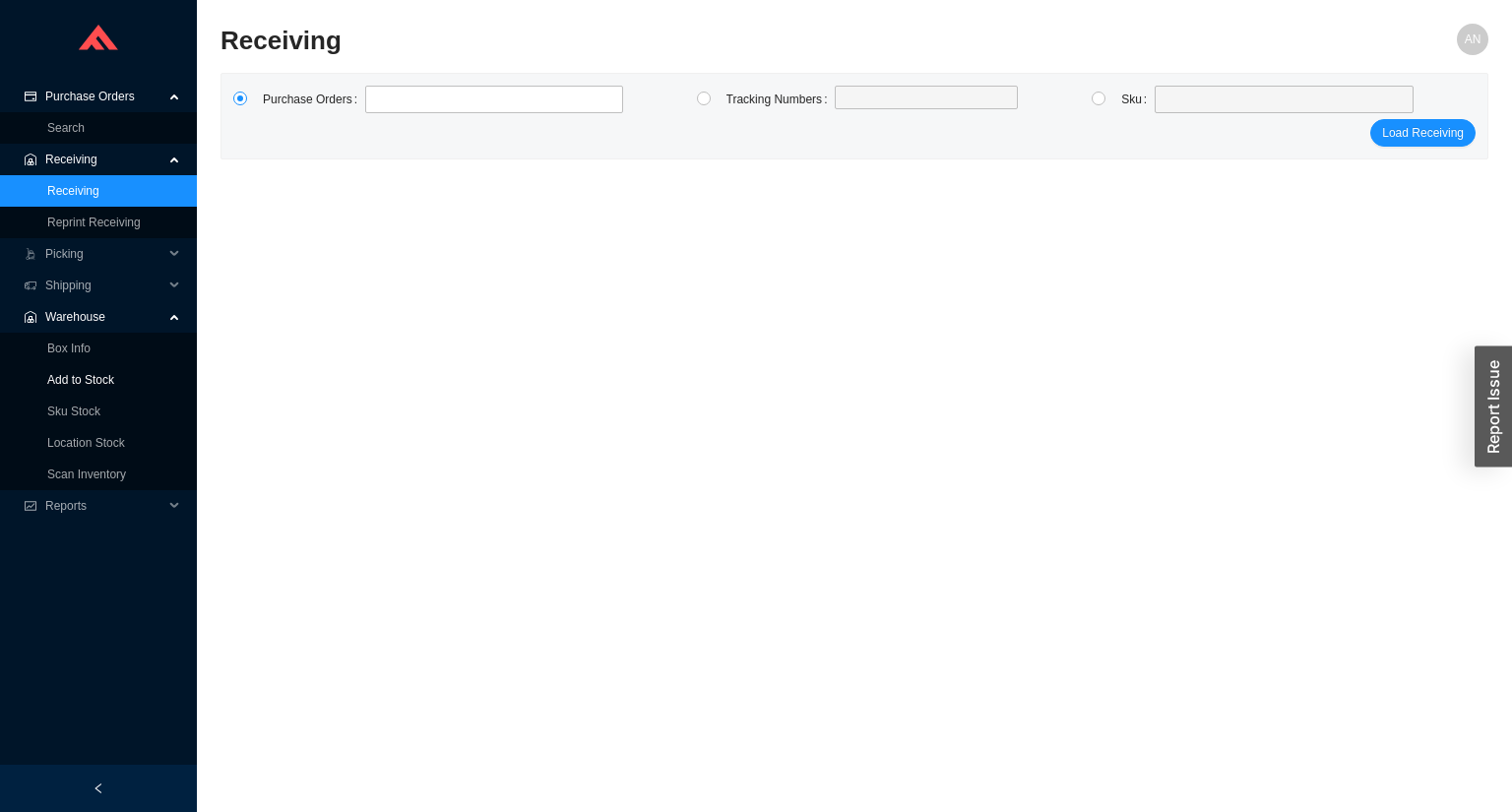
click at [80, 381] on link "Add to Stock" at bounding box center [80, 380] width 67 height 14
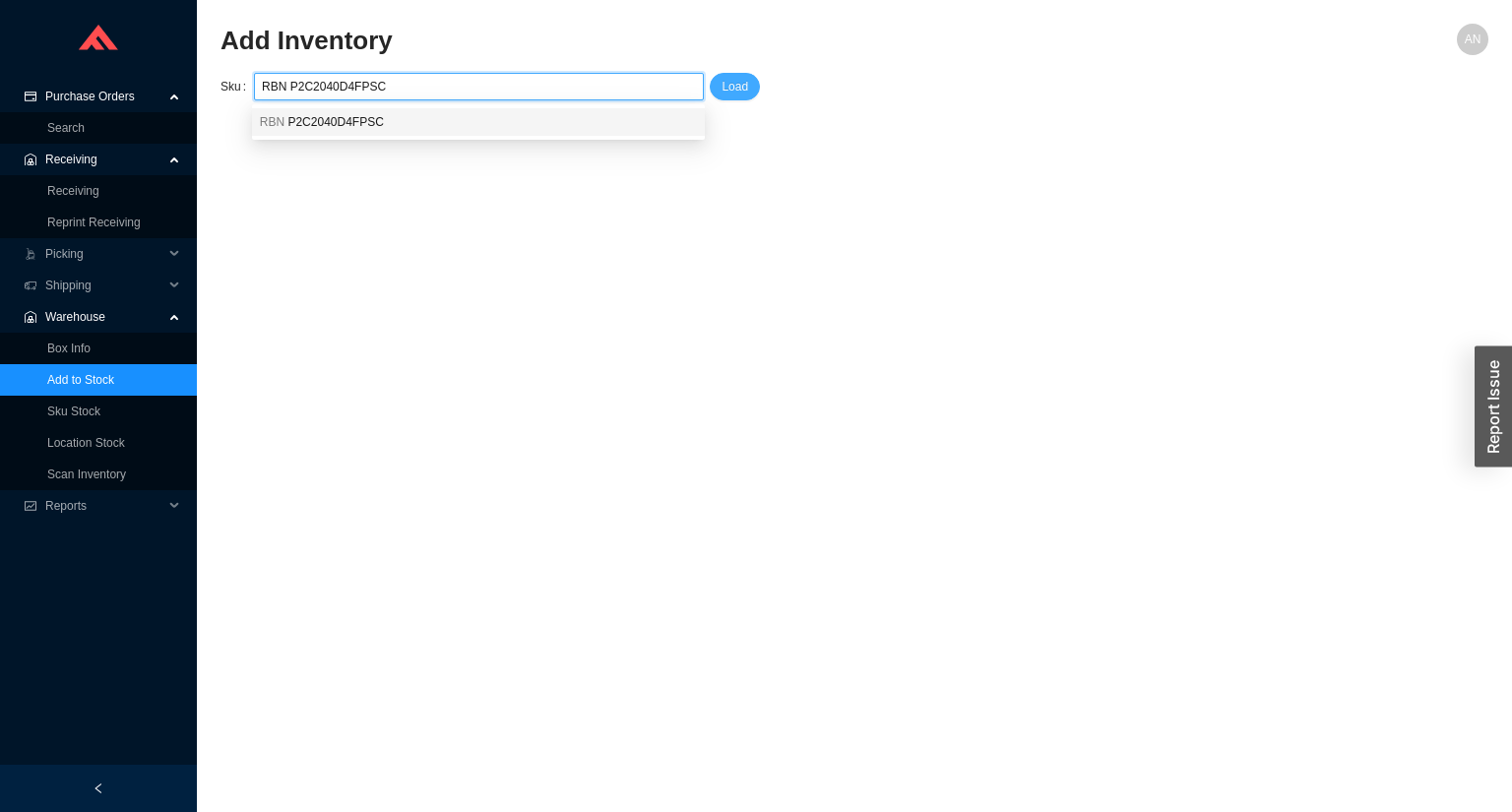
type input "RBN P2C2040D4FPSC"
click at [745, 88] on span "Load" at bounding box center [735, 87] width 27 height 20
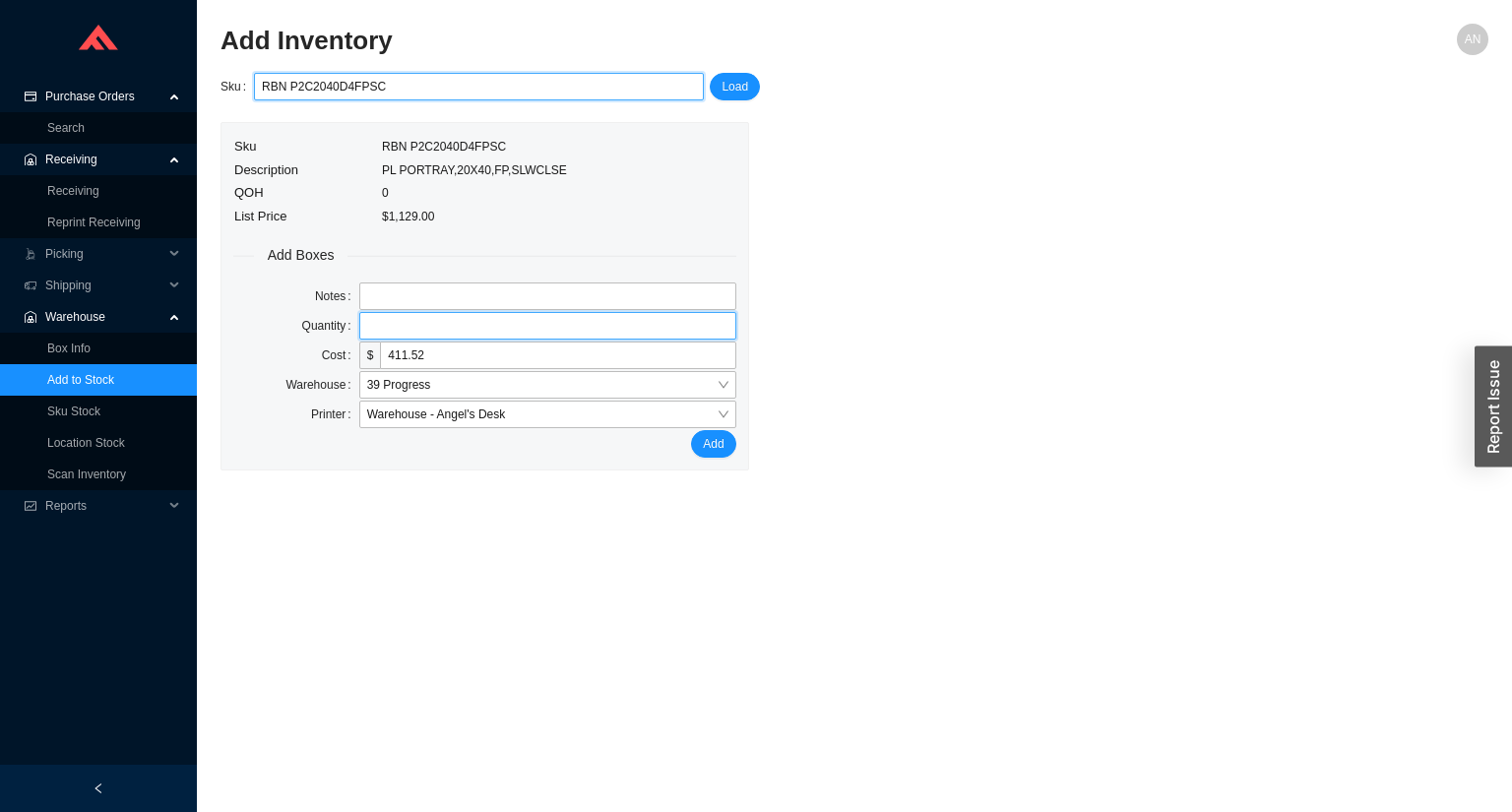
click at [366, 320] on input "tel" at bounding box center [547, 326] width 377 height 28
type input "1"
click at [691, 430] on button "Add" at bounding box center [713, 444] width 44 height 28
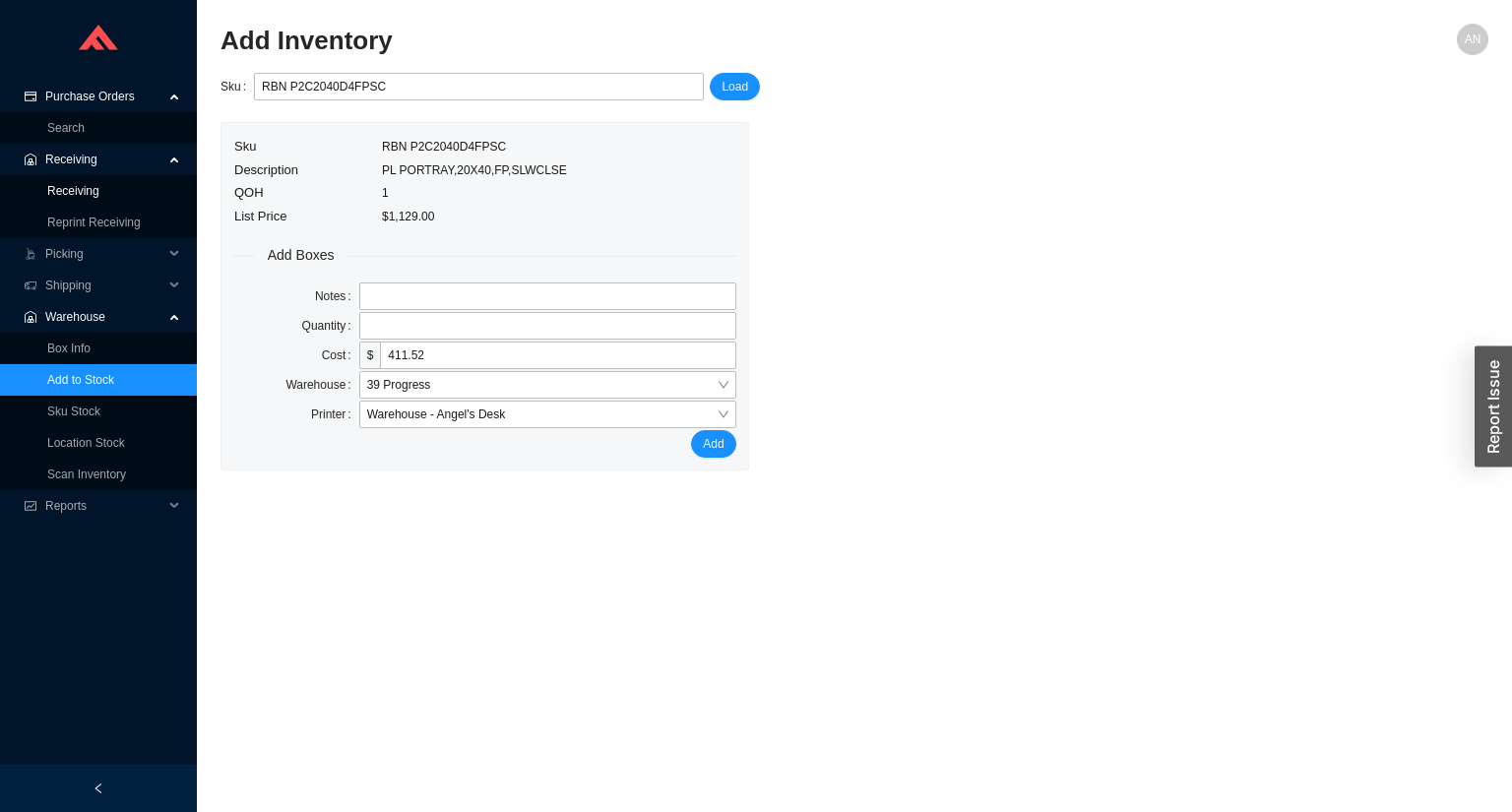
click at [90, 189] on link "Receiving" at bounding box center [73, 191] width 52 height 14
